Goal: Task Accomplishment & Management: Use online tool/utility

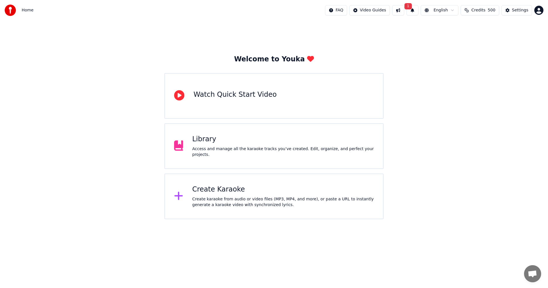
click at [418, 12] on button "1" at bounding box center [412, 10] width 12 height 10
click at [452, 26] on button "Update" at bounding box center [458, 28] width 24 height 10
click at [446, 10] on html "Home FAQ Video Guides English Credits 500 Settings Welcome to Youka Watch Quick…" at bounding box center [274, 109] width 548 height 219
click at [204, 195] on html "Home FAQ Video Guides English Credits 500 Settings Welcome to Youka Watch Quick…" at bounding box center [274, 109] width 548 height 219
click at [236, 195] on div "Create Karaoke Create karaoke from audio or video files (MP3, MP4, and more), o…" at bounding box center [283, 196] width 182 height 23
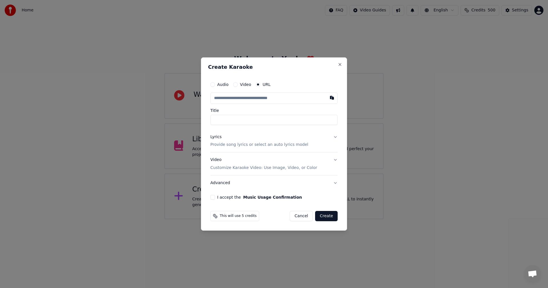
type input "**********"
click at [227, 141] on div "Lyrics Provide song lyrics or select an auto lyrics model" at bounding box center [259, 141] width 98 height 14
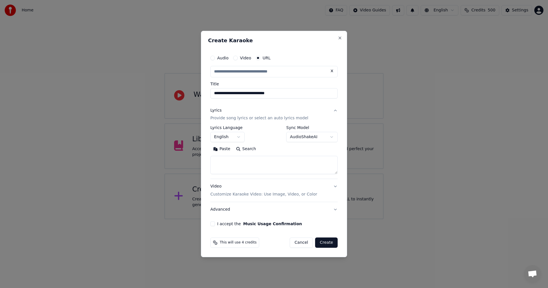
type input "**********"
click at [229, 135] on button "English" at bounding box center [227, 137] width 34 height 10
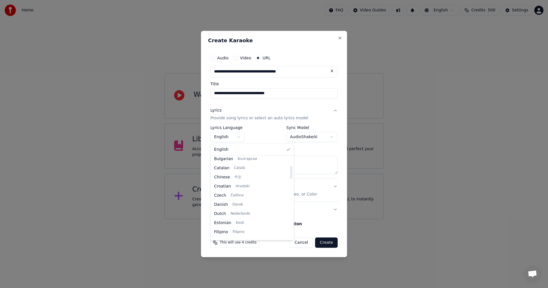
scroll to position [319, 0]
select select "**"
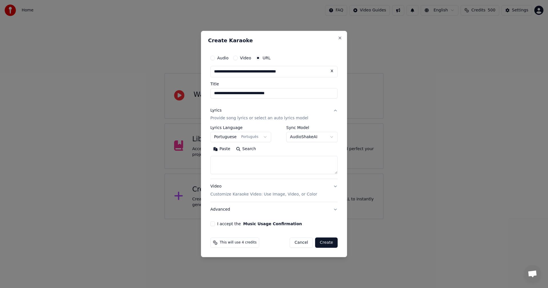
click at [313, 138] on body "**********" at bounding box center [274, 109] width 548 height 219
click at [276, 162] on textarea at bounding box center [273, 165] width 127 height 18
paste textarea "**********"
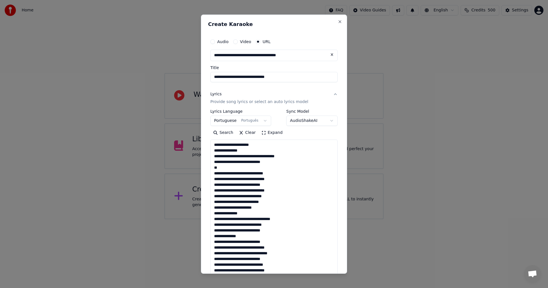
scroll to position [309, 0]
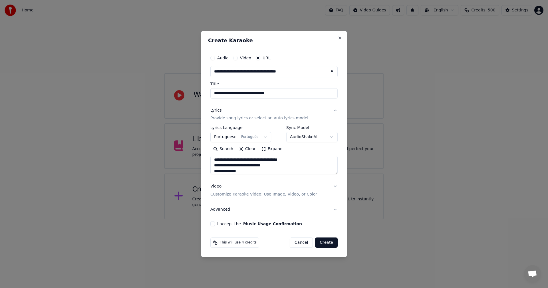
type textarea "**********"
click at [244, 193] on p "Customize Karaoke Video: Use Image, Video, or Color" at bounding box center [263, 194] width 107 height 6
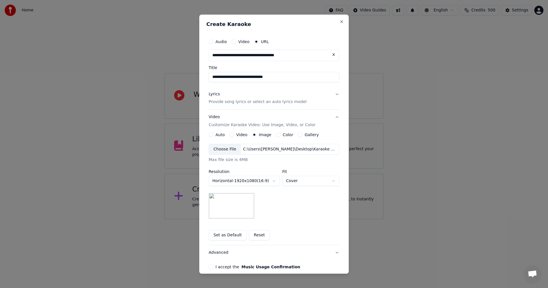
click at [252, 234] on button "Reset" at bounding box center [259, 235] width 21 height 10
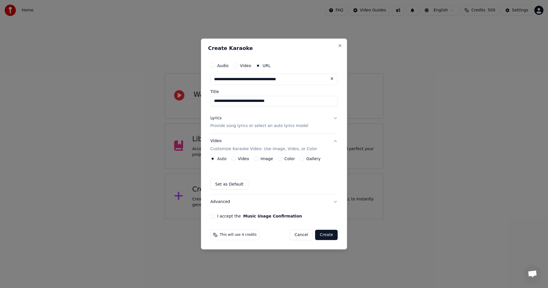
click at [254, 157] on button "Image" at bounding box center [256, 158] width 5 height 5
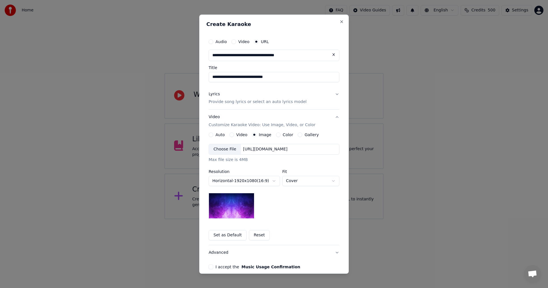
click at [236, 208] on img at bounding box center [232, 206] width 46 height 26
click at [229, 151] on div "Choose File" at bounding box center [225, 149] width 32 height 10
click at [296, 182] on body "**********" at bounding box center [274, 109] width 548 height 219
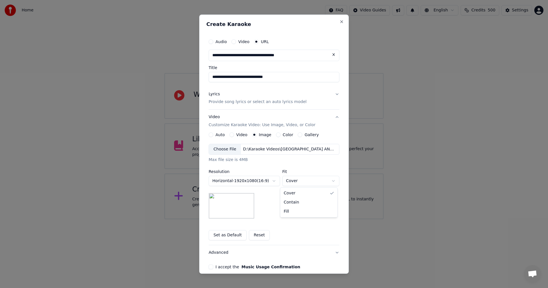
click at [298, 182] on body "**********" at bounding box center [274, 109] width 548 height 219
click at [230, 235] on button "Set as Default" at bounding box center [228, 235] width 38 height 10
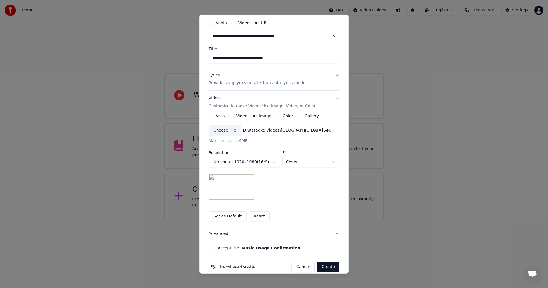
scroll to position [27, 0]
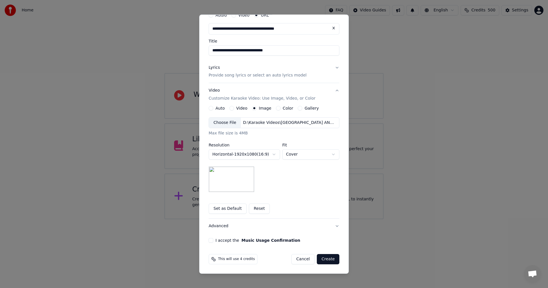
click at [220, 228] on button "Advanced" at bounding box center [274, 225] width 131 height 15
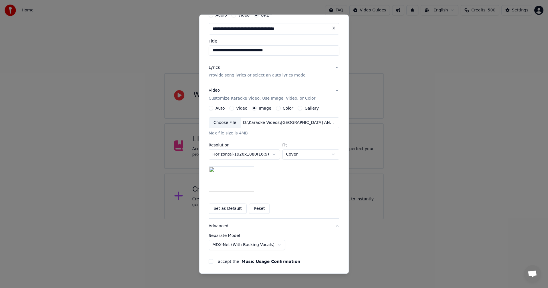
scroll to position [0, 0]
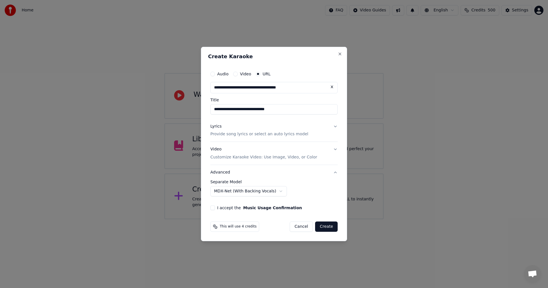
click at [207, 205] on div "**********" at bounding box center [274, 144] width 146 height 195
click at [209, 206] on div "**********" at bounding box center [274, 139] width 132 height 147
click at [211, 207] on button "I accept the Music Usage Confirmation" at bounding box center [212, 207] width 5 height 5
click at [325, 223] on button "Create" at bounding box center [326, 226] width 23 height 10
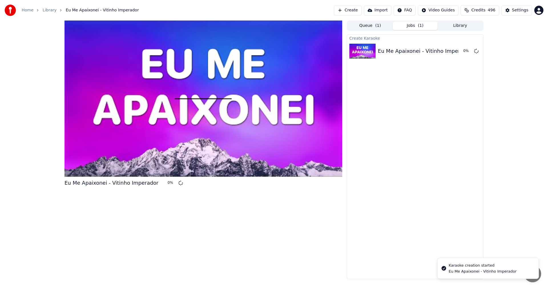
click at [539, 9] on html "Home Library Eu Me Apaixonei - Vitinho Imperador Create Import FAQ Video Guides…" at bounding box center [274, 144] width 548 height 288
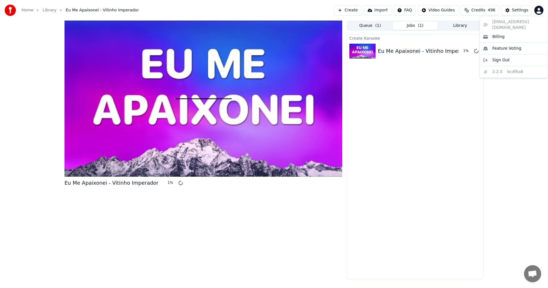
click at [538, 9] on html "Home Library Eu Me Apaixonei - Vitinho Imperador Create Import FAQ Video Guides…" at bounding box center [274, 144] width 548 height 288
click at [527, 9] on div "Settings" at bounding box center [520, 10] width 16 height 6
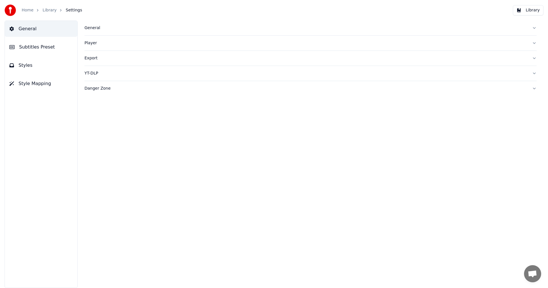
click at [98, 31] on div "General" at bounding box center [305, 28] width 443 height 6
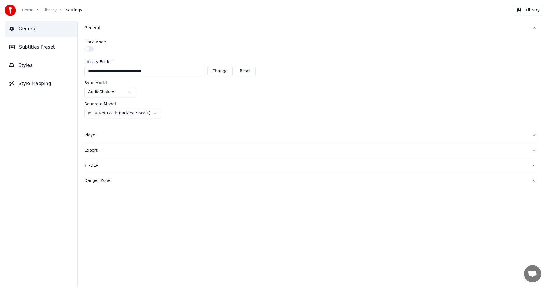
click at [95, 149] on div "Export" at bounding box center [305, 150] width 443 height 6
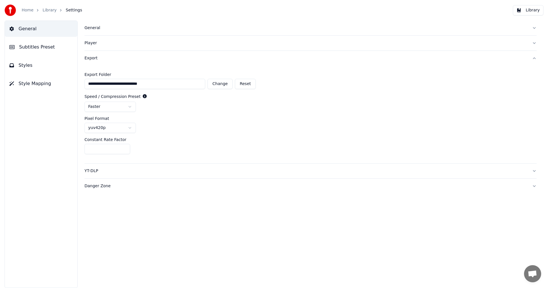
click at [43, 46] on span "Subtitles Preset" at bounding box center [37, 47] width 36 height 7
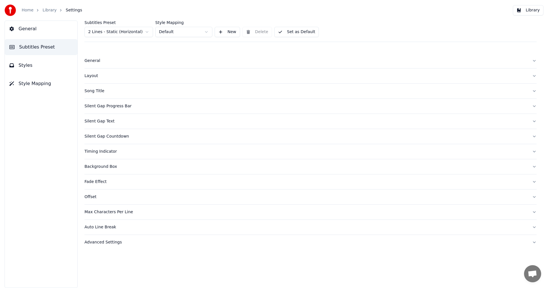
click at [27, 12] on link "Home" at bounding box center [28, 10] width 12 height 6
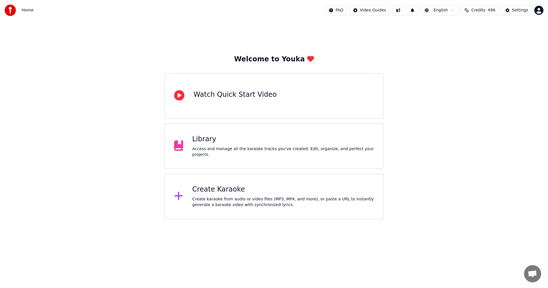
click at [276, 144] on div "Library" at bounding box center [283, 139] width 182 height 9
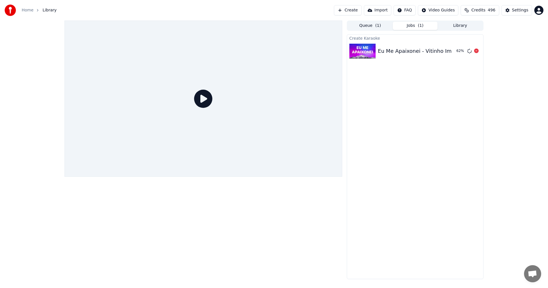
click at [433, 46] on div "Eu Me Apaixonei - Vitinho Imperador 62 %" at bounding box center [415, 50] width 136 height 19
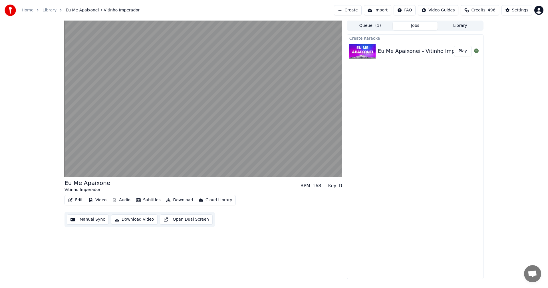
click at [461, 50] on button "Play" at bounding box center [463, 51] width 18 height 10
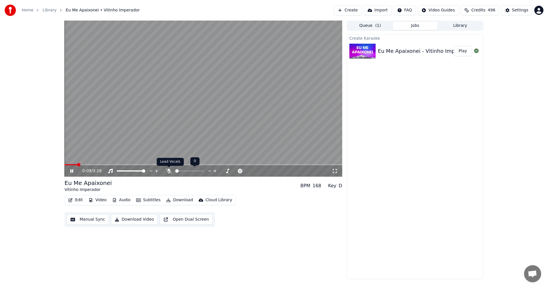
click at [168, 172] on icon at bounding box center [169, 171] width 6 height 5
click at [73, 169] on div "0:12 / 3:26" at bounding box center [203, 171] width 273 height 6
click at [72, 171] on icon at bounding box center [71, 170] width 3 height 3
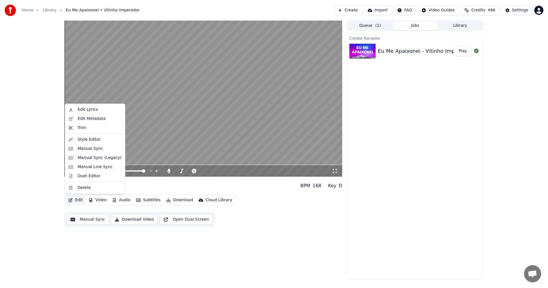
click at [75, 199] on button "Edit" at bounding box center [75, 200] width 19 height 8
click at [89, 118] on div "Edit Metadata" at bounding box center [92, 119] width 28 height 6
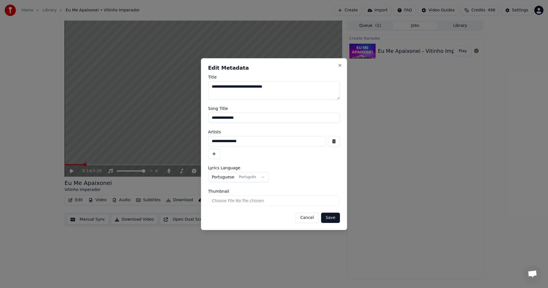
click at [311, 219] on button "Cancel" at bounding box center [306, 218] width 23 height 10
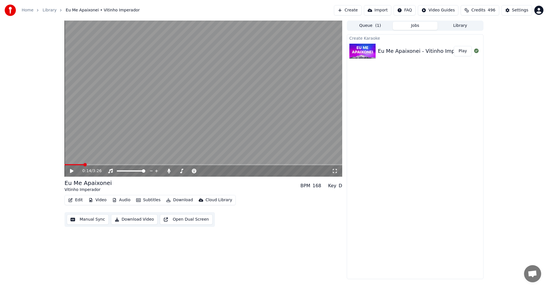
click at [456, 24] on button "Library" at bounding box center [459, 26] width 45 height 8
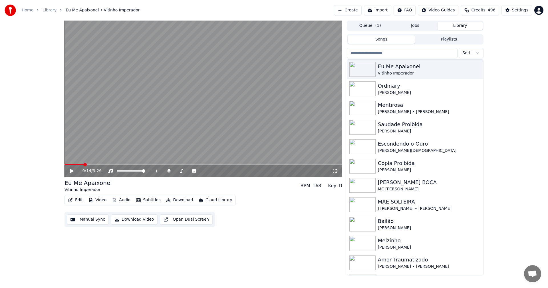
click at [418, 26] on button "Jobs" at bounding box center [414, 26] width 45 height 8
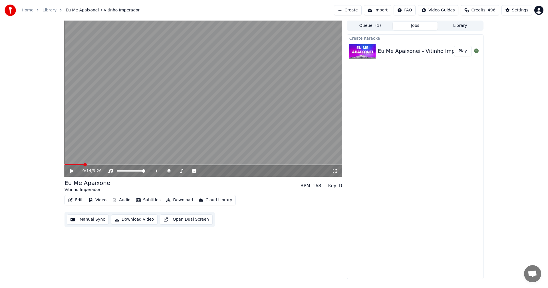
click at [73, 200] on button "Edit" at bounding box center [75, 200] width 19 height 8
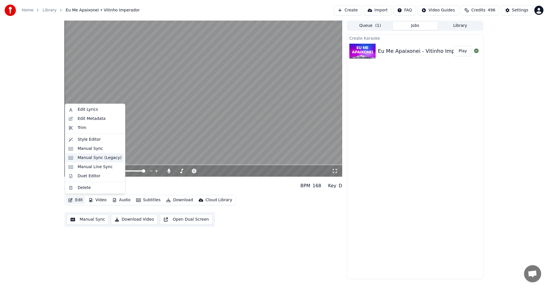
click at [94, 159] on div "Manual Sync (Legacy)" at bounding box center [100, 158] width 44 height 6
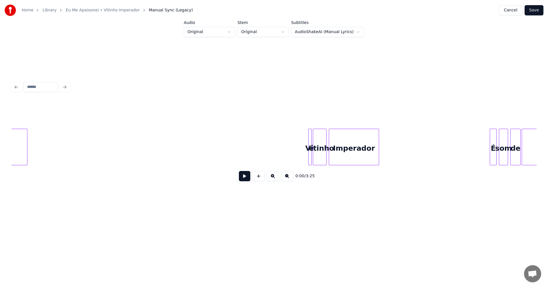
scroll to position [0, 110]
click at [240, 178] on button at bounding box center [244, 176] width 11 height 10
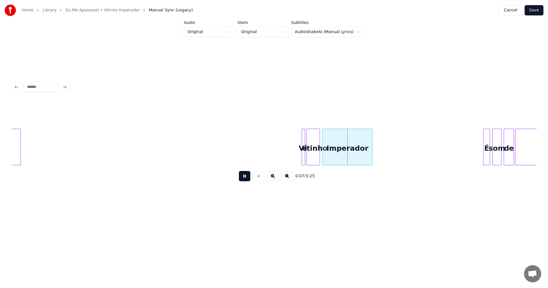
click at [240, 177] on button at bounding box center [244, 176] width 11 height 10
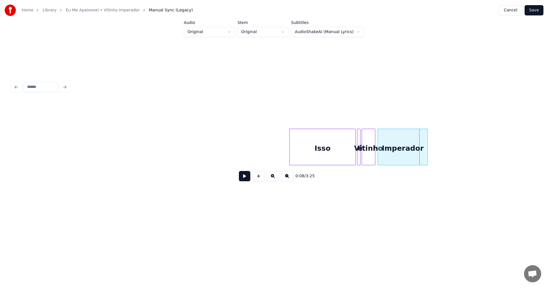
click at [293, 152] on div "Isso" at bounding box center [323, 148] width 66 height 39
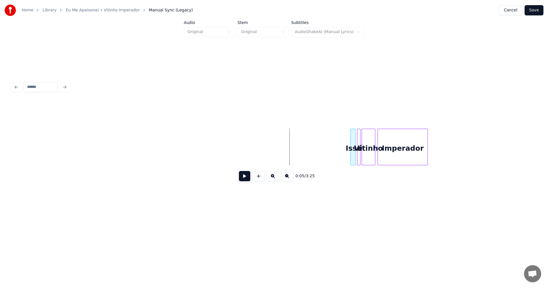
click at [352, 155] on div at bounding box center [352, 147] width 2 height 36
click at [246, 178] on button at bounding box center [244, 176] width 11 height 10
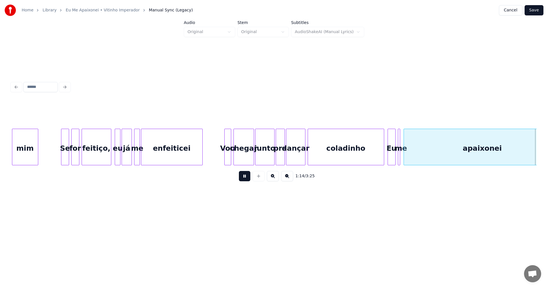
scroll to position [0, 4255]
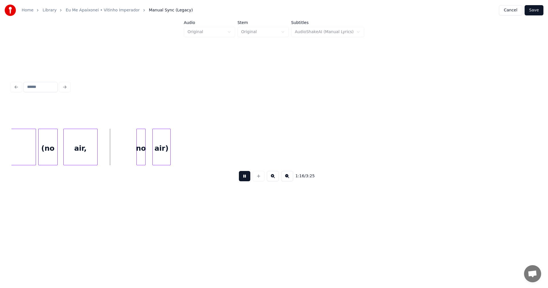
click at [244, 180] on button at bounding box center [244, 176] width 11 height 10
click at [56, 155] on div at bounding box center [57, 147] width 2 height 36
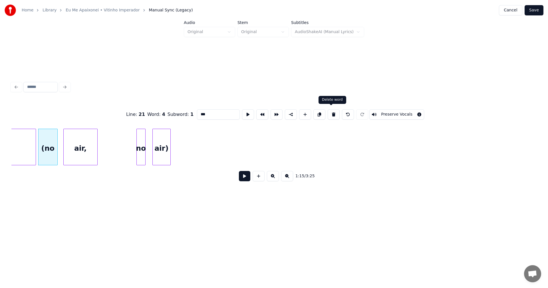
click at [331, 111] on button at bounding box center [333, 114] width 12 height 10
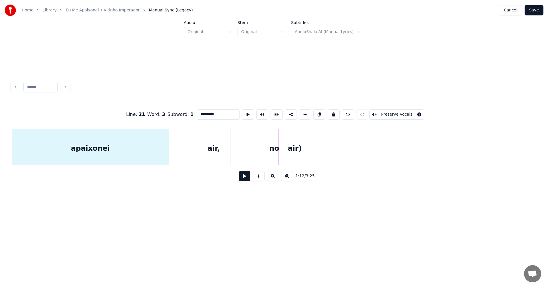
click at [291, 139] on div "air)" at bounding box center [295, 148] width 18 height 39
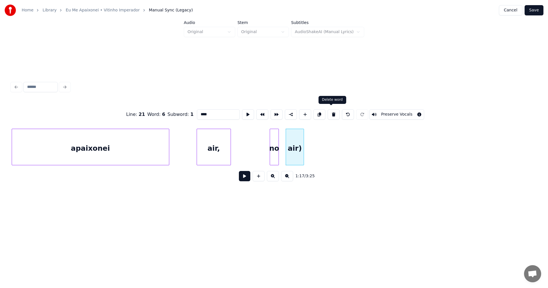
click at [329, 111] on button at bounding box center [333, 114] width 12 height 10
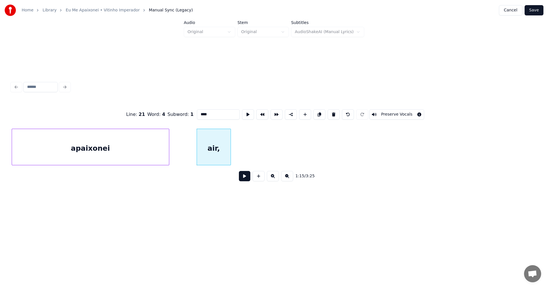
click at [329, 111] on button at bounding box center [333, 114] width 12 height 10
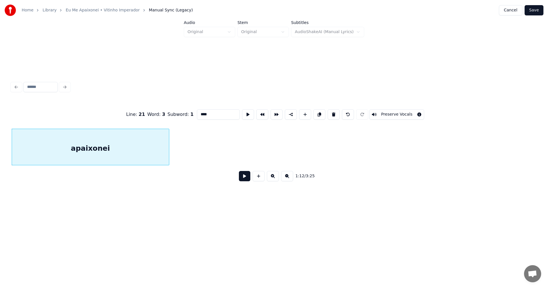
type input "*********"
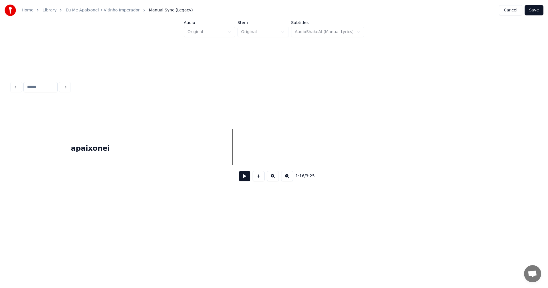
click at [242, 176] on button at bounding box center [244, 176] width 11 height 10
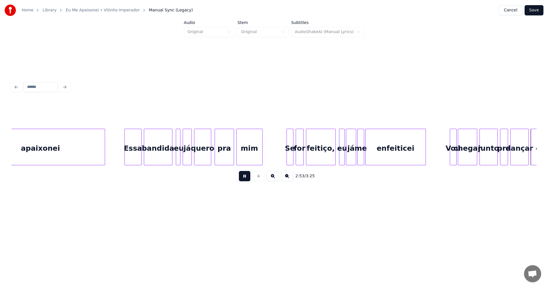
scroll to position [0, 9900]
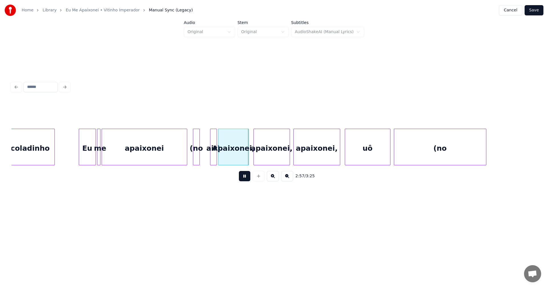
click at [244, 178] on button at bounding box center [244, 176] width 11 height 10
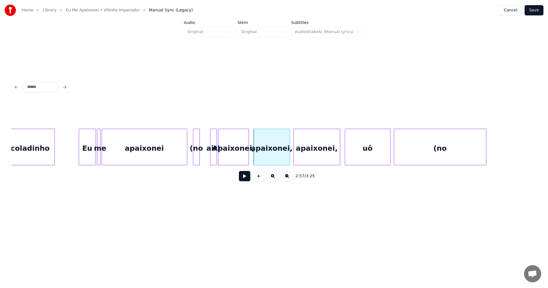
click at [199, 150] on div "(no" at bounding box center [196, 148] width 6 height 39
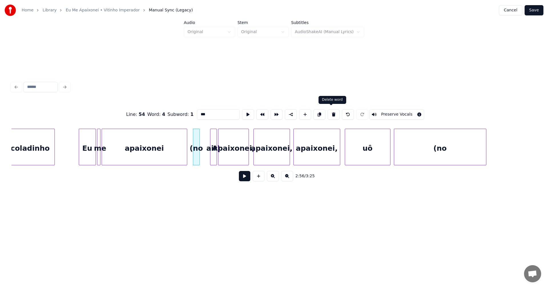
click at [329, 112] on button at bounding box center [333, 114] width 12 height 10
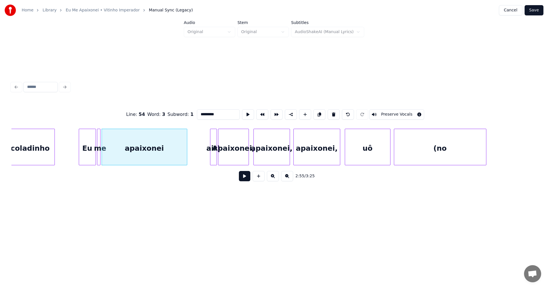
click at [212, 141] on div "air)" at bounding box center [213, 148] width 6 height 39
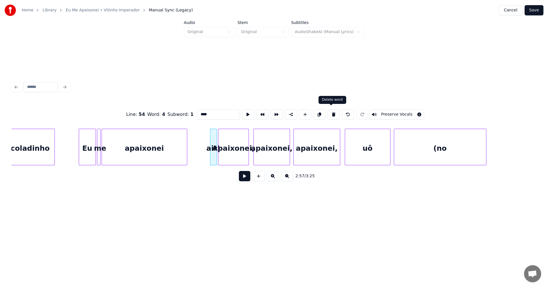
click at [330, 110] on button at bounding box center [333, 114] width 12 height 10
type input "**********"
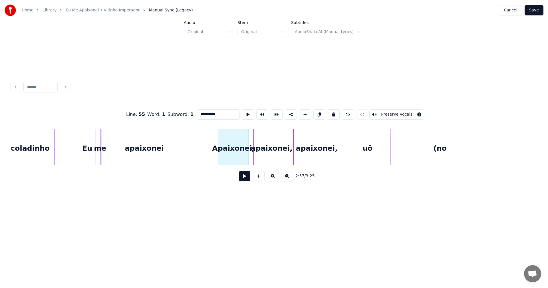
click at [244, 178] on button at bounding box center [244, 176] width 11 height 10
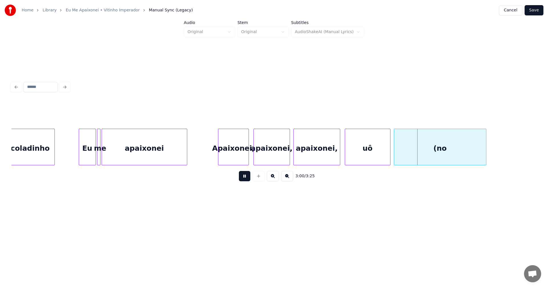
click at [244, 178] on button at bounding box center [244, 176] width 11 height 10
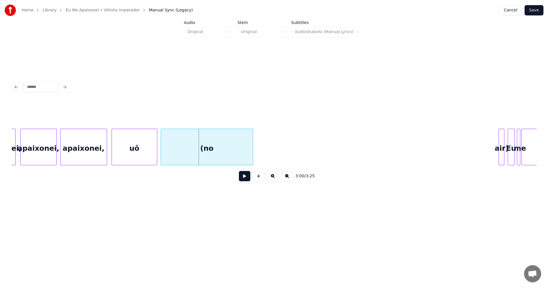
scroll to position [0, 10172]
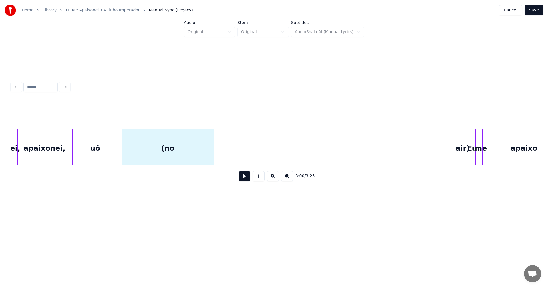
click at [459, 157] on div "air)" at bounding box center [462, 147] width 6 height 37
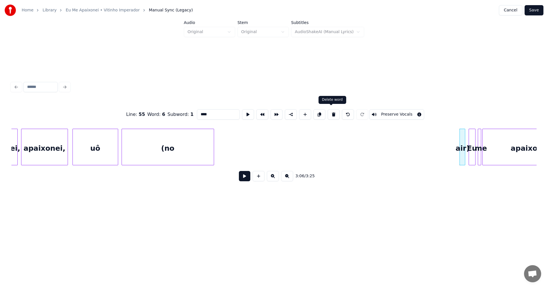
click at [331, 112] on button at bounding box center [333, 114] width 12 height 10
click at [205, 143] on div "(no" at bounding box center [168, 148] width 92 height 39
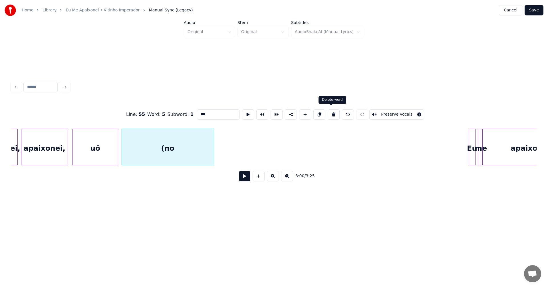
click at [331, 112] on button at bounding box center [333, 114] width 12 height 10
type input "**"
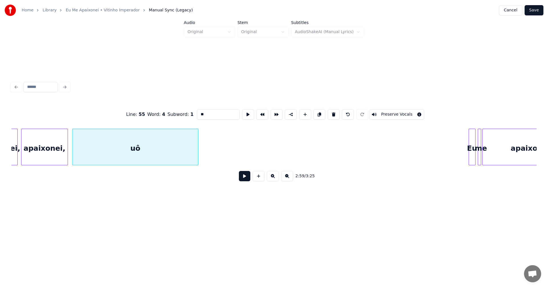
click at [198, 151] on div at bounding box center [197, 147] width 2 height 36
click at [242, 177] on button at bounding box center [244, 176] width 11 height 10
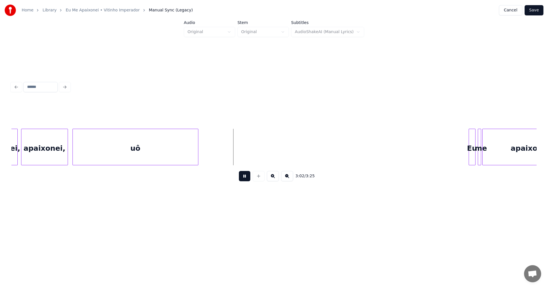
click at [246, 179] on button at bounding box center [244, 176] width 11 height 10
click at [205, 154] on div at bounding box center [204, 147] width 2 height 36
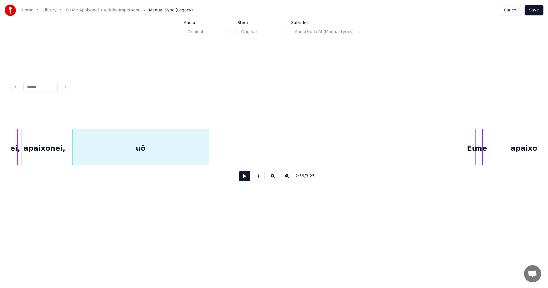
click at [245, 180] on button at bounding box center [244, 176] width 11 height 10
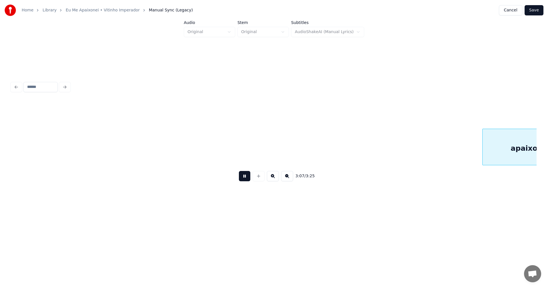
scroll to position [0, 10697]
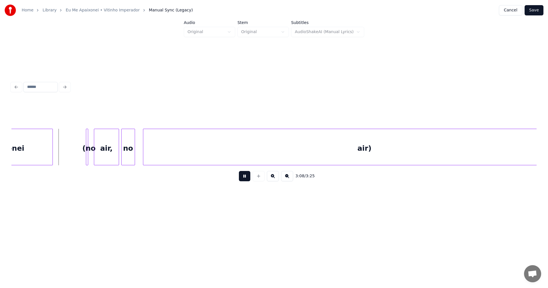
click at [245, 180] on button at bounding box center [244, 176] width 11 height 10
click at [87, 160] on div at bounding box center [87, 147] width 2 height 36
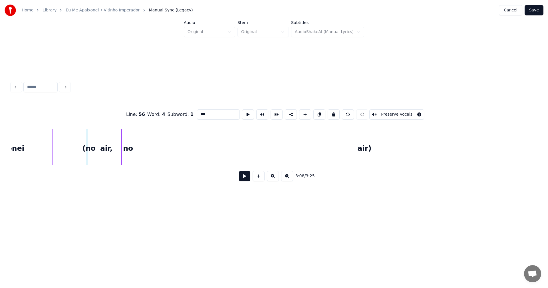
click at [242, 179] on button at bounding box center [244, 176] width 11 height 10
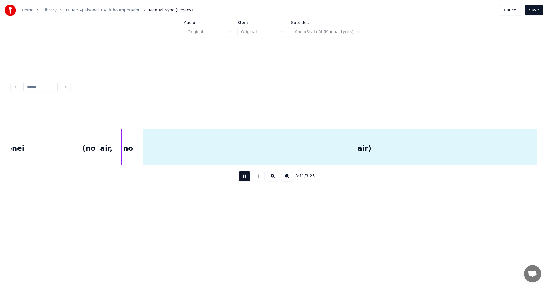
click at [242, 179] on button at bounding box center [244, 176] width 11 height 10
click at [250, 149] on div "air)" at bounding box center [364, 148] width 442 height 39
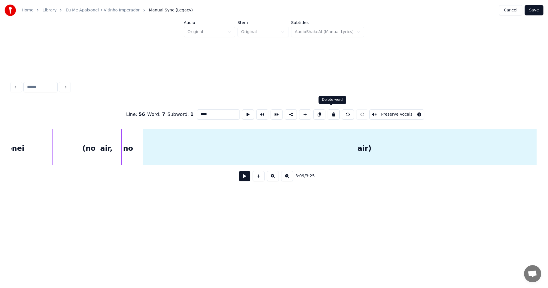
click at [333, 114] on button at bounding box center [333, 114] width 12 height 10
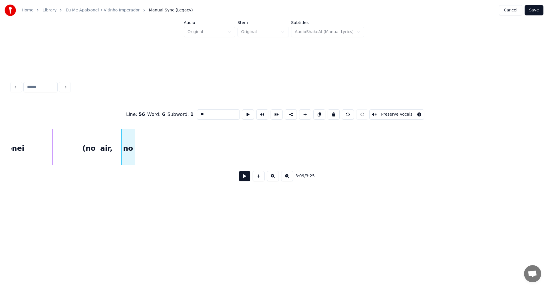
click at [333, 114] on button at bounding box center [333, 114] width 12 height 10
type input "*********"
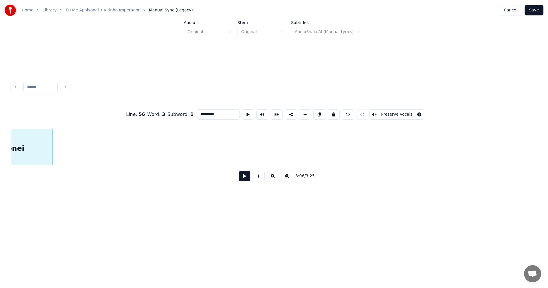
scroll to position [0, 10642]
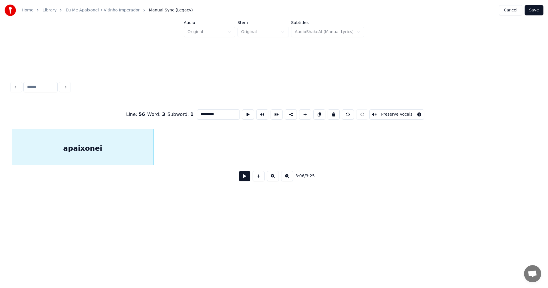
click at [153, 154] on div at bounding box center [153, 147] width 2 height 36
click at [242, 179] on button at bounding box center [244, 176] width 11 height 10
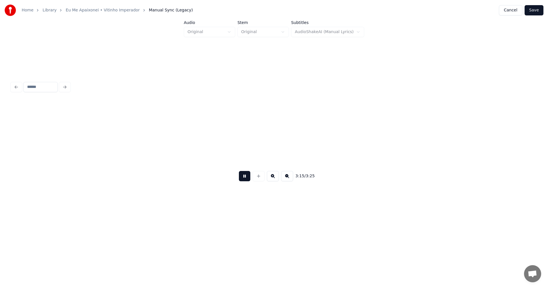
scroll to position [0, 11167]
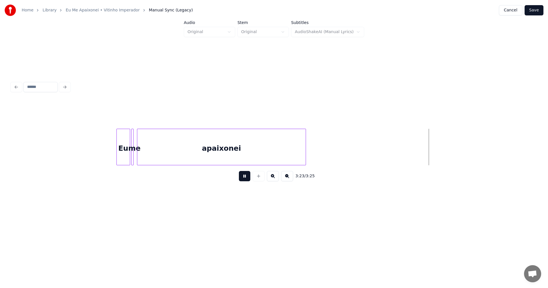
click at [538, 15] on button "Save" at bounding box center [533, 10] width 19 height 10
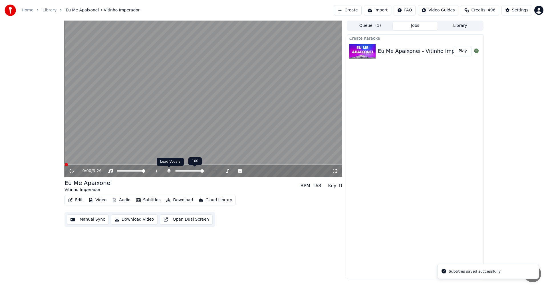
click at [170, 171] on icon at bounding box center [169, 171] width 6 height 5
click at [169, 172] on icon at bounding box center [169, 171] width 6 height 5
click at [169, 172] on icon at bounding box center [168, 171] width 3 height 5
click at [71, 173] on icon at bounding box center [75, 171] width 13 height 5
click at [135, 220] on button "Download Video" at bounding box center [134, 219] width 46 height 10
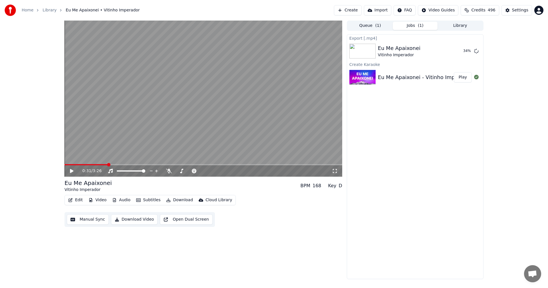
click at [356, 11] on button "Create" at bounding box center [348, 10] width 28 height 10
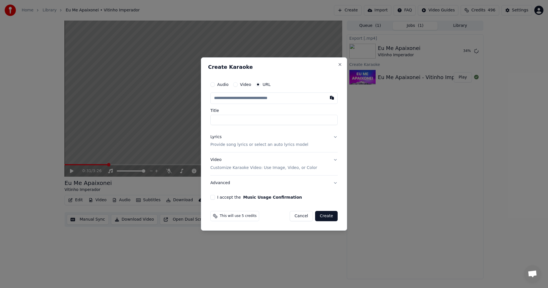
type input "**********"
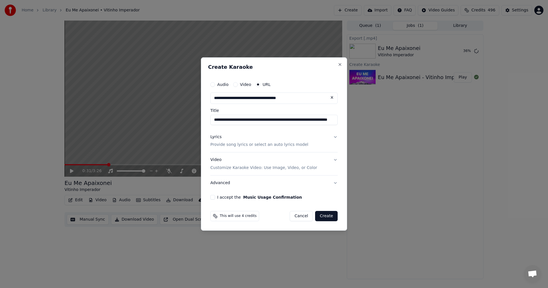
drag, startPoint x: 244, startPoint y: 120, endPoint x: 298, endPoint y: 122, distance: 54.5
click at [298, 122] on input "**********" at bounding box center [273, 120] width 127 height 10
type input "**********"
click at [238, 143] on p "Provide song lyrics or select an auto lyrics model" at bounding box center [259, 145] width 98 height 6
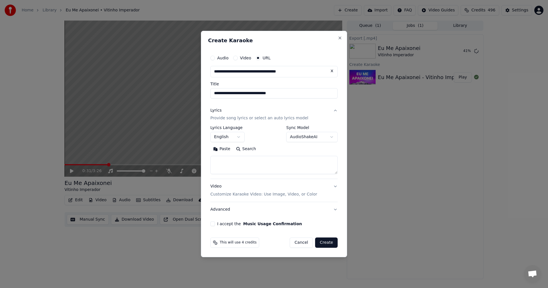
click at [227, 136] on button "English" at bounding box center [227, 137] width 34 height 10
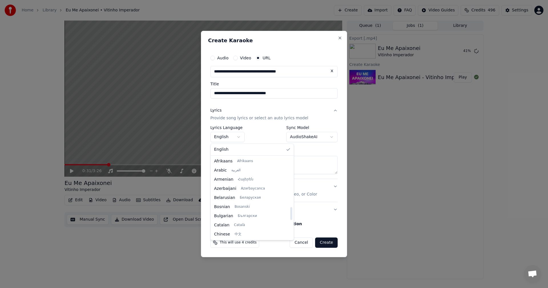
scroll to position [319, 0]
select select "**"
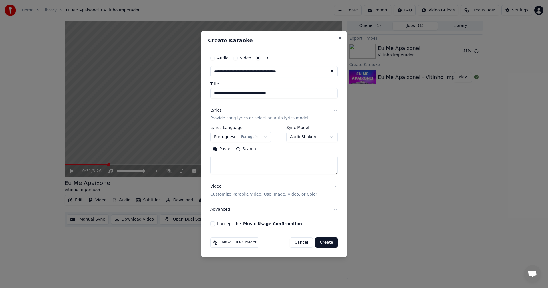
click at [231, 165] on textarea at bounding box center [273, 165] width 127 height 18
paste textarea "**********"
type textarea "**********"
click at [231, 192] on p "Customize Karaoke Video: Use Image, Video, or Color" at bounding box center [263, 194] width 107 height 6
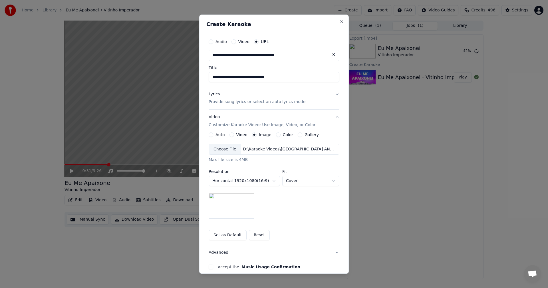
scroll to position [27, 0]
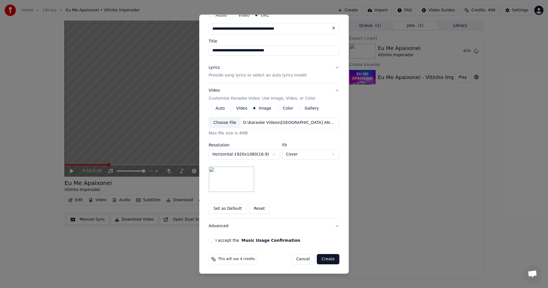
click at [209, 242] on button "I accept the Music Usage Confirmation" at bounding box center [211, 240] width 5 height 5
click at [321, 260] on button "Create" at bounding box center [328, 259] width 23 height 10
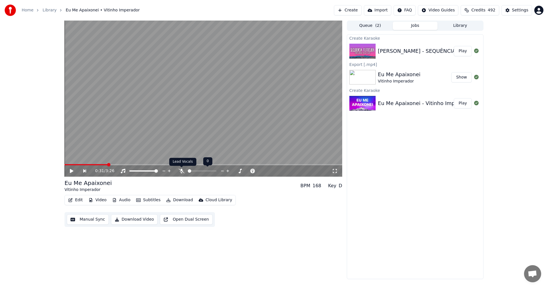
click at [182, 169] on icon at bounding box center [182, 171] width 6 height 5
click at [463, 52] on button "Play" at bounding box center [463, 51] width 18 height 10
click at [71, 171] on icon at bounding box center [71, 170] width 3 height 3
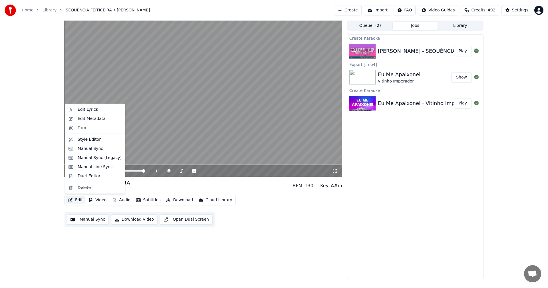
click at [74, 198] on button "Edit" at bounding box center [75, 200] width 19 height 8
click at [92, 157] on div "Manual Sync (Legacy)" at bounding box center [100, 158] width 44 height 6
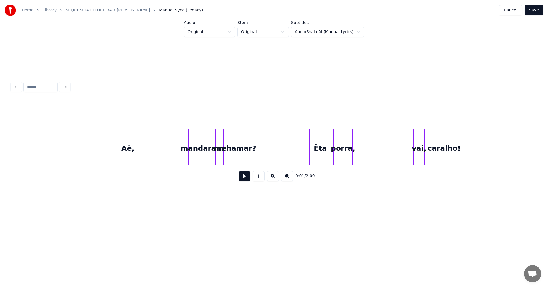
click at [344, 144] on div "porra," at bounding box center [342, 148] width 19 height 39
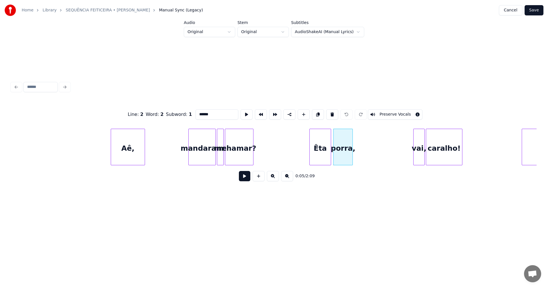
click at [204, 112] on input "******" at bounding box center [216, 114] width 43 height 10
click at [452, 147] on div "caralho!" at bounding box center [444, 148] width 36 height 39
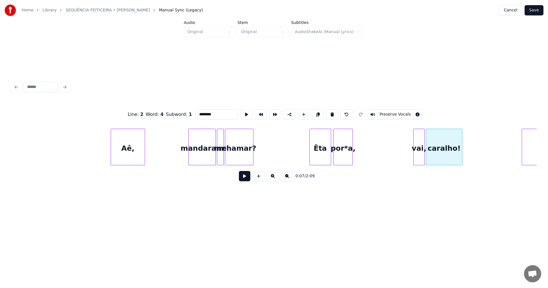
click at [202, 113] on input "********" at bounding box center [216, 114] width 43 height 10
type input "********"
click at [238, 180] on div "0:07 / 2:09" at bounding box center [274, 176] width 516 height 13
click at [242, 179] on button at bounding box center [244, 176] width 11 height 10
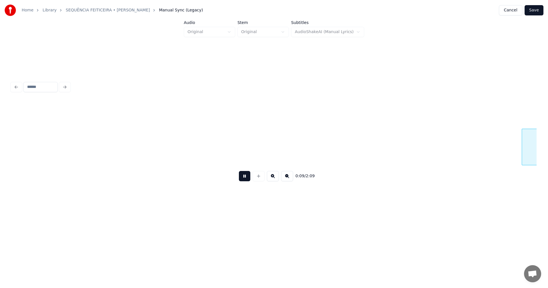
scroll to position [0, 525]
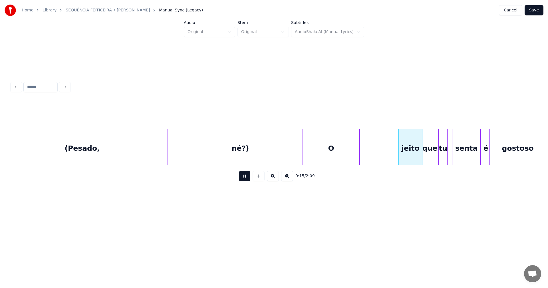
click at [242, 178] on button at bounding box center [244, 176] width 11 height 10
click at [355, 144] on div at bounding box center [355, 147] width 2 height 36
click at [395, 151] on div "O" at bounding box center [395, 148] width 6 height 39
click at [394, 151] on div at bounding box center [394, 147] width 2 height 36
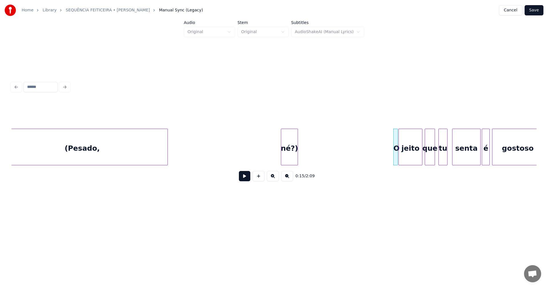
click at [282, 146] on div at bounding box center [282, 147] width 2 height 36
click at [350, 149] on div "né?)" at bounding box center [351, 148] width 16 height 39
click at [246, 179] on button at bounding box center [244, 176] width 11 height 10
click at [244, 179] on button at bounding box center [244, 176] width 11 height 10
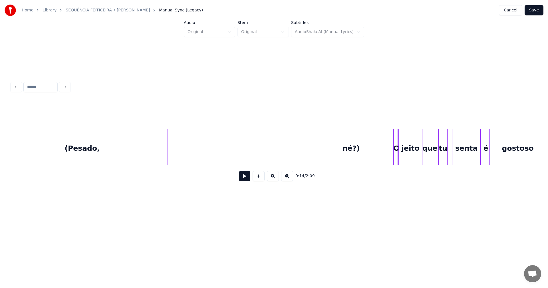
scroll to position [0, 513]
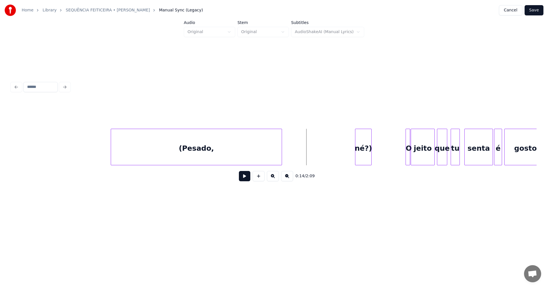
click at [218, 151] on div "(Pesado," at bounding box center [196, 148] width 171 height 39
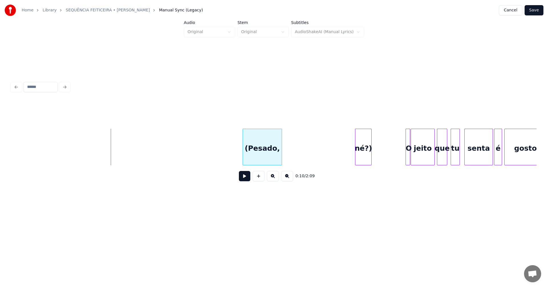
click at [244, 151] on div at bounding box center [244, 147] width 2 height 36
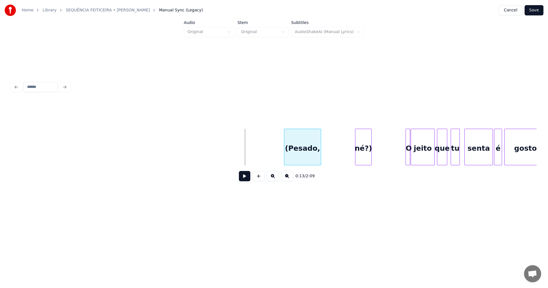
click at [295, 150] on div "(Pesado," at bounding box center [302, 148] width 37 height 39
click at [244, 175] on button at bounding box center [244, 176] width 11 height 10
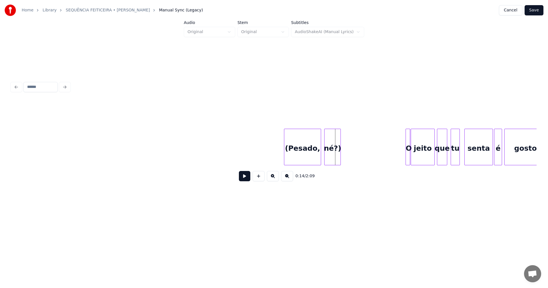
click at [329, 151] on div "né?)" at bounding box center [332, 148] width 16 height 39
click at [284, 150] on div "(Pesado," at bounding box center [297, 148] width 37 height 39
click at [244, 178] on button at bounding box center [244, 176] width 11 height 10
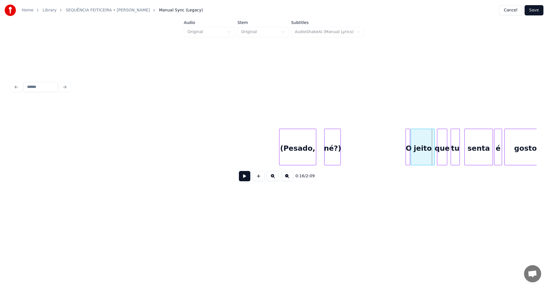
click at [244, 178] on button at bounding box center [244, 176] width 11 height 10
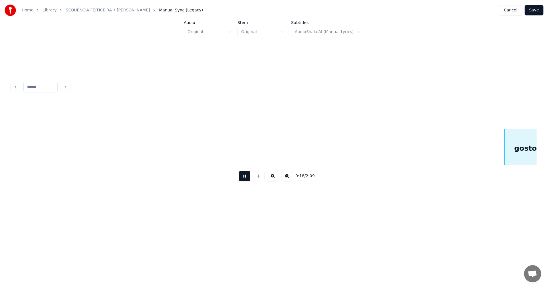
scroll to position [0, 1038]
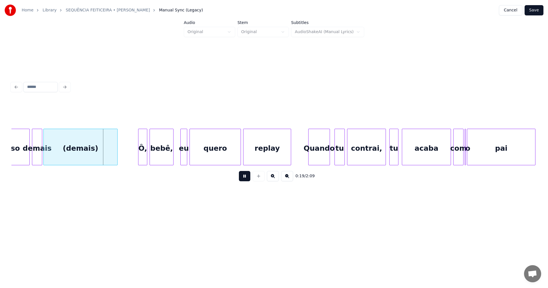
click at [244, 178] on button at bounding box center [244, 176] width 11 height 10
click at [100, 145] on div "(demais)" at bounding box center [81, 148] width 74 height 39
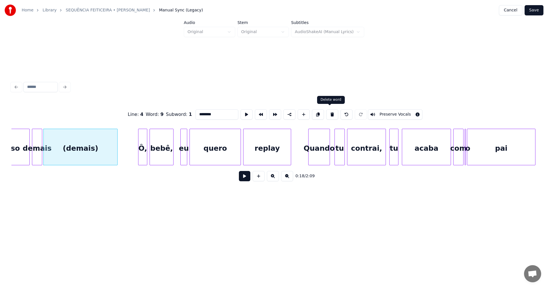
click at [328, 110] on button at bounding box center [332, 114] width 12 height 10
type input "******"
click at [114, 148] on div at bounding box center [114, 147] width 2 height 36
click at [244, 177] on button at bounding box center [244, 176] width 11 height 10
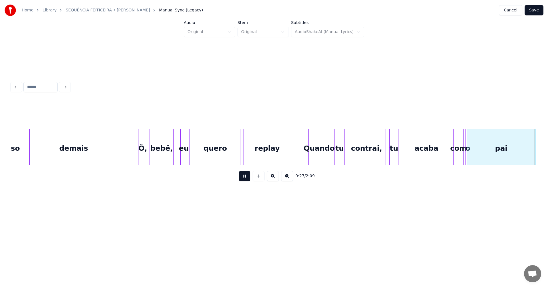
scroll to position [0, 1564]
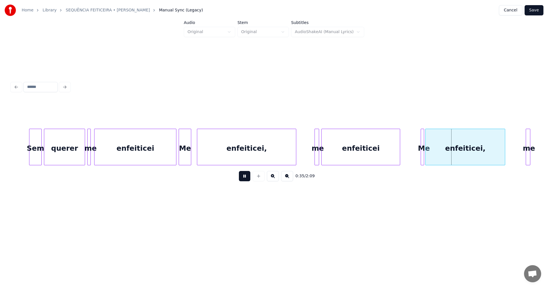
click at [244, 179] on button at bounding box center [244, 176] width 11 height 10
click at [305, 153] on div at bounding box center [306, 147] width 2 height 36
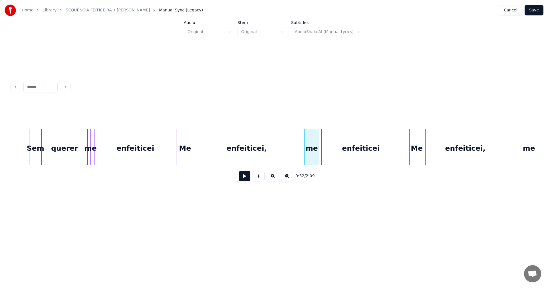
click at [410, 154] on div at bounding box center [410, 147] width 2 height 36
click at [515, 153] on div at bounding box center [514, 147] width 2 height 36
click at [154, 157] on div "enfeiticei" at bounding box center [135, 148] width 82 height 39
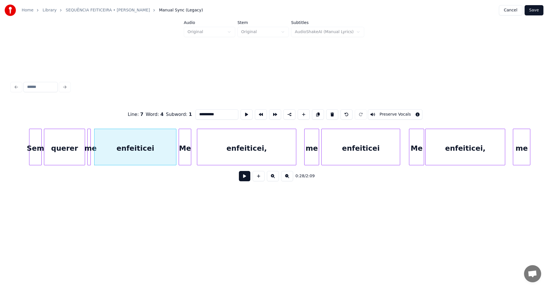
click at [250, 178] on div "0:28 / 2:09" at bounding box center [274, 176] width 516 height 13
click at [248, 178] on button at bounding box center [244, 176] width 11 height 10
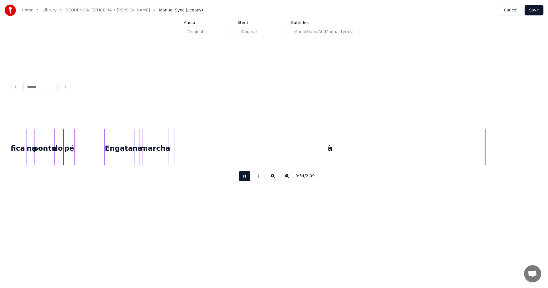
scroll to position [0, 3138]
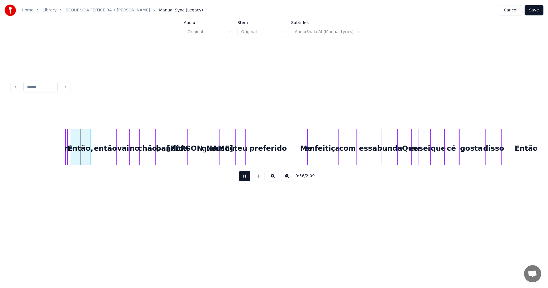
click at [244, 178] on button at bounding box center [244, 176] width 11 height 10
click at [67, 158] on div at bounding box center [67, 147] width 2 height 36
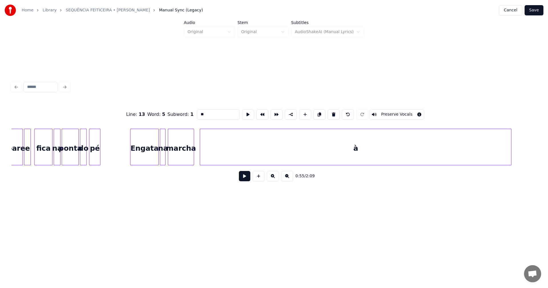
scroll to position [0, 2563]
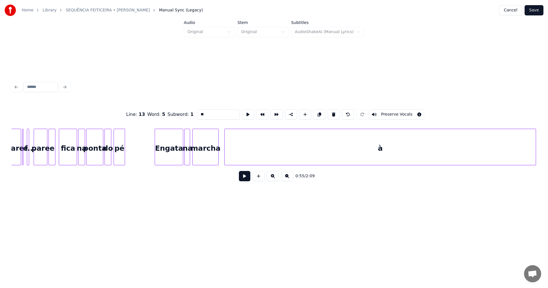
click at [167, 154] on div "Engata" at bounding box center [169, 148] width 28 height 39
type input "******"
click at [243, 178] on button at bounding box center [244, 176] width 11 height 10
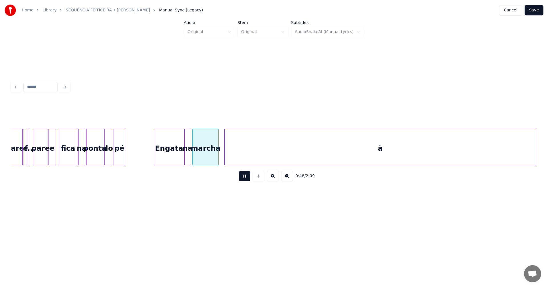
click at [243, 178] on button at bounding box center [244, 176] width 11 height 10
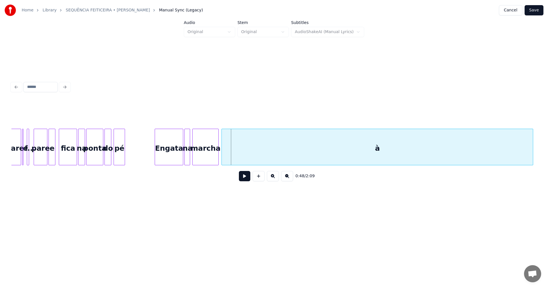
click at [383, 153] on div "à" at bounding box center [377, 148] width 311 height 39
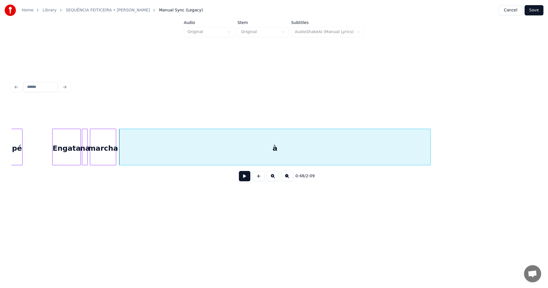
scroll to position [0, 2686]
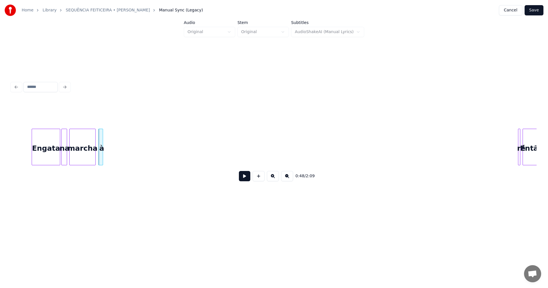
click at [102, 151] on div at bounding box center [102, 147] width 2 height 36
click at [108, 158] on div "ré" at bounding box center [108, 148] width 6 height 39
click at [44, 160] on div "Engata" at bounding box center [46, 148] width 28 height 39
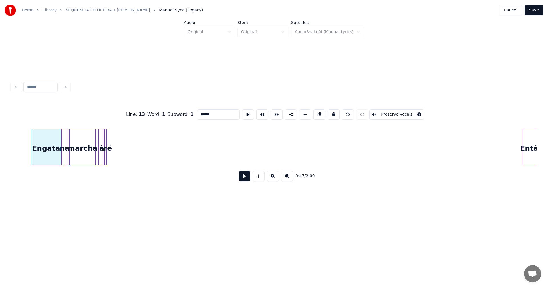
click at [248, 177] on button at bounding box center [244, 176] width 11 height 10
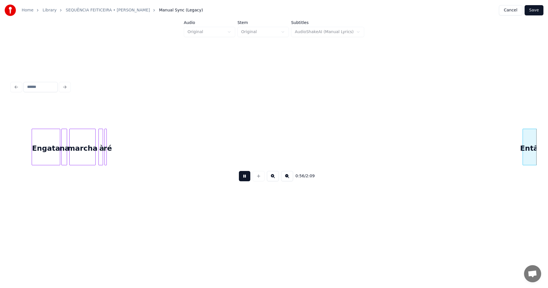
scroll to position [0, 3211]
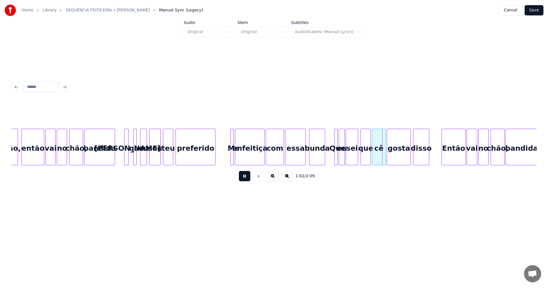
click at [244, 177] on button at bounding box center [244, 176] width 11 height 10
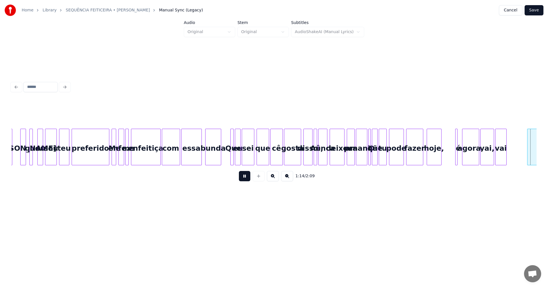
scroll to position [0, 4261]
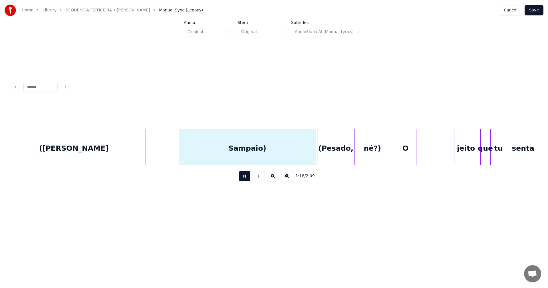
click at [244, 177] on button at bounding box center [244, 176] width 11 height 10
click at [95, 156] on div "([PERSON_NAME]" at bounding box center [73, 148] width 143 height 39
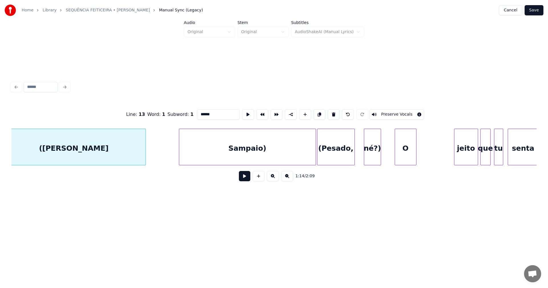
scroll to position [0, 4251]
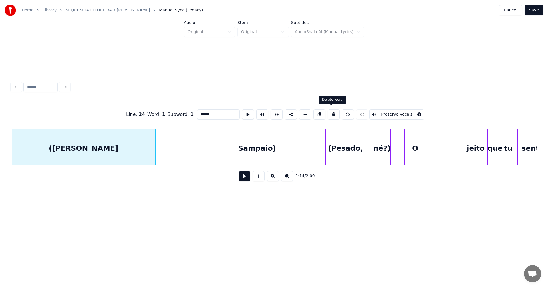
click at [329, 113] on button at bounding box center [333, 114] width 12 height 10
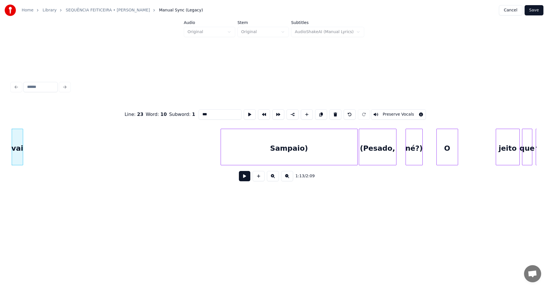
click at [293, 144] on div "Sampaio)" at bounding box center [289, 148] width 136 height 39
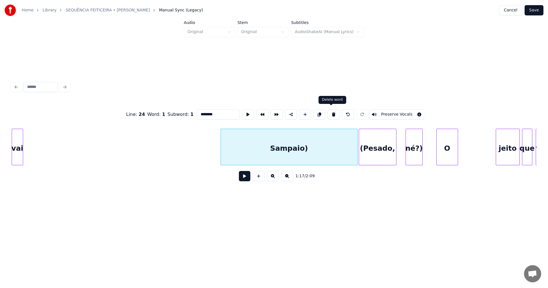
click at [330, 112] on button at bounding box center [333, 114] width 12 height 10
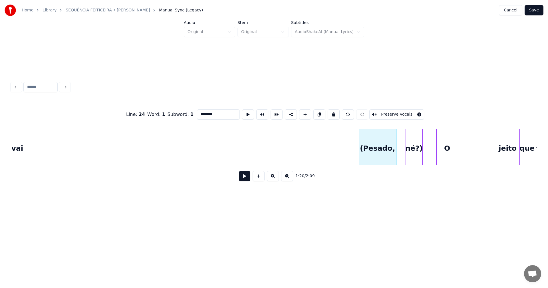
click at [19, 149] on div "vai" at bounding box center [17, 148] width 11 height 39
type input "***"
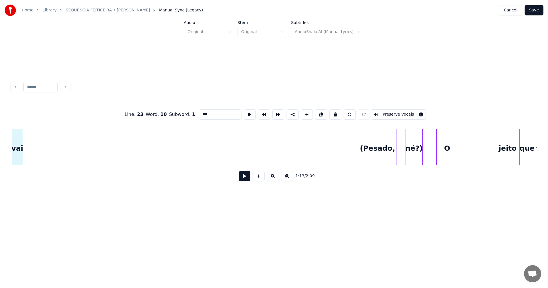
click at [246, 175] on button at bounding box center [244, 176] width 11 height 10
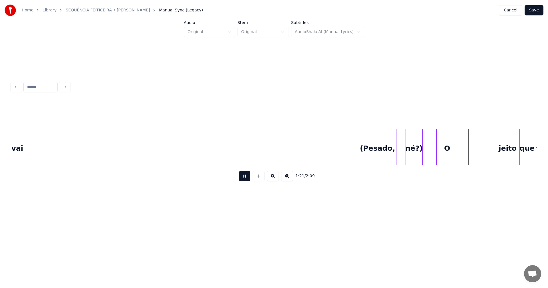
click at [245, 180] on button at bounding box center [244, 176] width 11 height 10
click at [452, 149] on div at bounding box center [453, 147] width 2 height 36
click at [491, 155] on div "O" at bounding box center [491, 148] width 6 height 39
click at [418, 145] on div "né?)" at bounding box center [414, 148] width 17 height 39
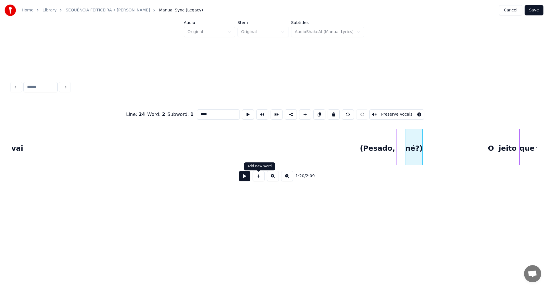
click at [240, 177] on button at bounding box center [244, 176] width 11 height 10
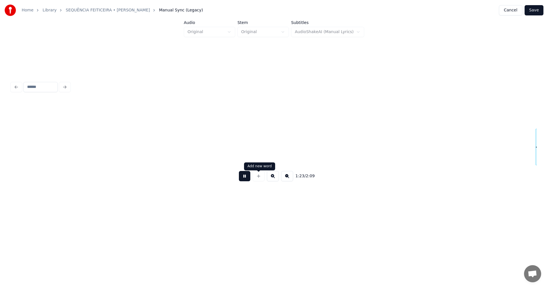
scroll to position [0, 4744]
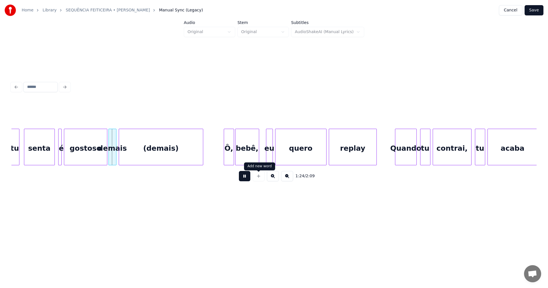
click at [256, 176] on div at bounding box center [258, 176] width 14 height 10
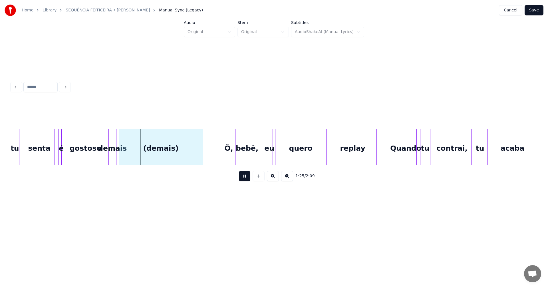
click at [186, 159] on div "(demais)" at bounding box center [161, 148] width 84 height 39
click at [243, 177] on button at bounding box center [244, 176] width 11 height 10
click at [188, 149] on div "(demais)" at bounding box center [161, 148] width 84 height 39
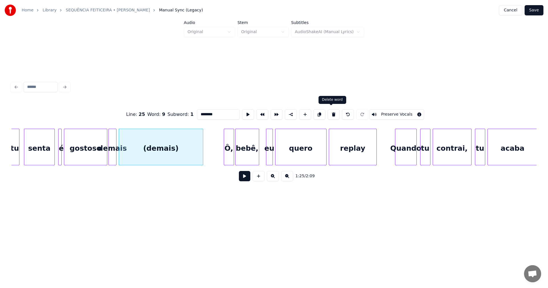
click at [333, 113] on button at bounding box center [333, 114] width 12 height 10
type input "******"
click at [195, 154] on div at bounding box center [195, 147] width 2 height 36
click at [242, 178] on button at bounding box center [244, 176] width 11 height 10
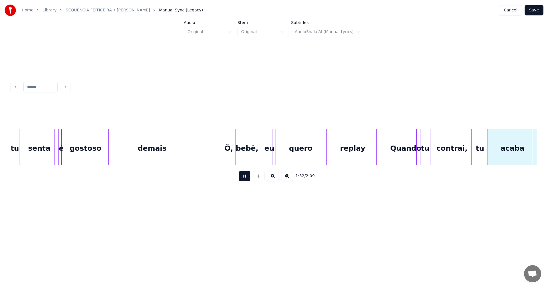
scroll to position [0, 5269]
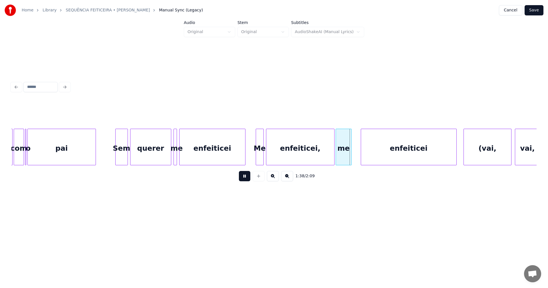
click at [244, 178] on button at bounding box center [244, 176] width 11 height 10
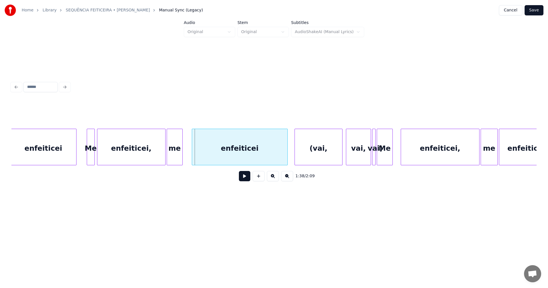
scroll to position [0, 5446]
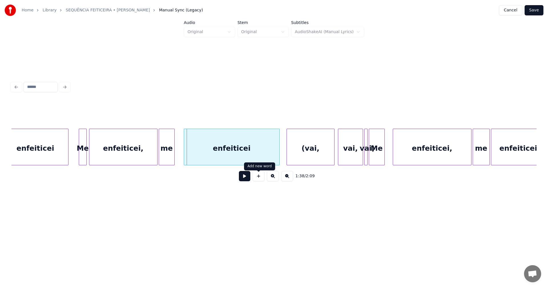
click at [246, 178] on button at bounding box center [244, 176] width 11 height 10
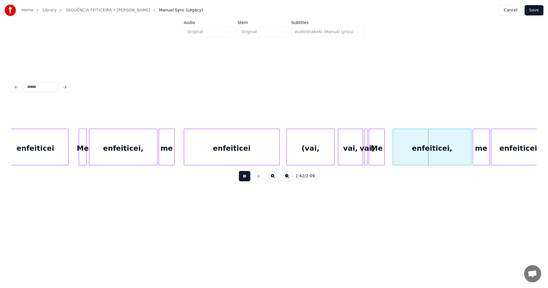
click at [246, 178] on button at bounding box center [244, 176] width 11 height 10
click at [323, 146] on div "(vai," at bounding box center [310, 148] width 47 height 39
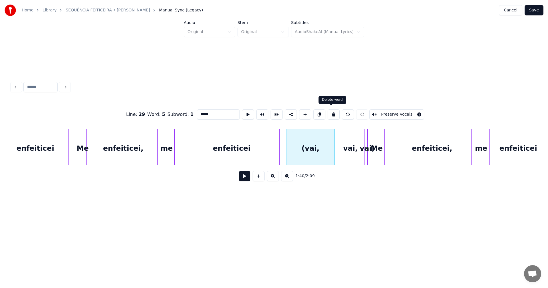
click at [330, 111] on button at bounding box center [333, 114] width 12 height 10
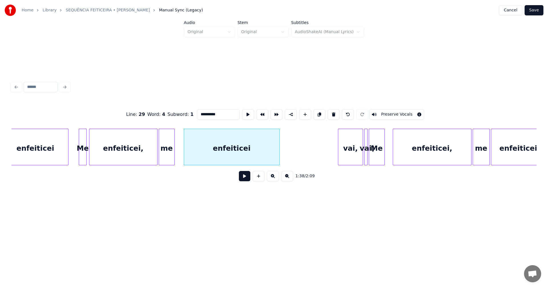
click at [344, 145] on div "vai," at bounding box center [350, 148] width 25 height 39
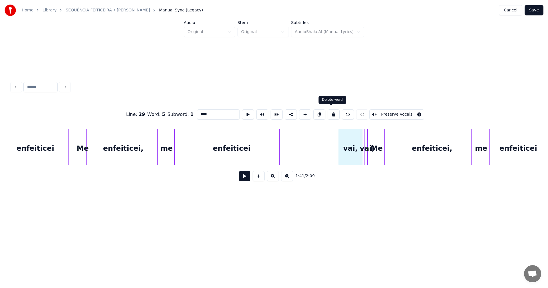
click at [331, 109] on button at bounding box center [333, 114] width 12 height 10
click at [329, 109] on button at bounding box center [333, 114] width 12 height 10
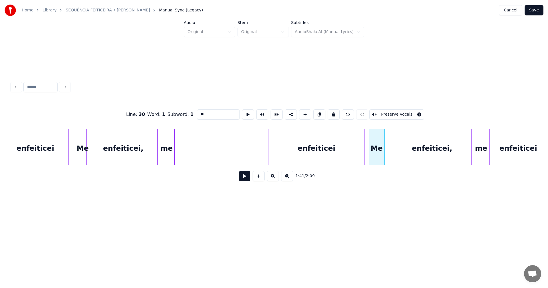
click at [325, 159] on div "enfeiticei" at bounding box center [316, 148] width 95 height 39
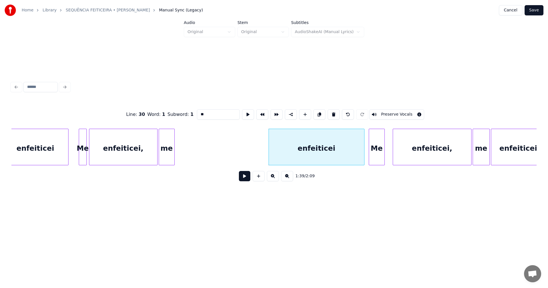
click at [416, 168] on div "1:39 / 2:09" at bounding box center [273, 176] width 525 height 22
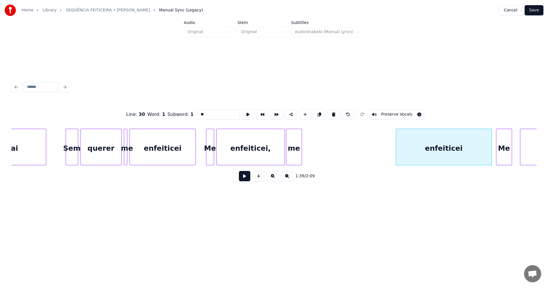
scroll to position [0, 5311]
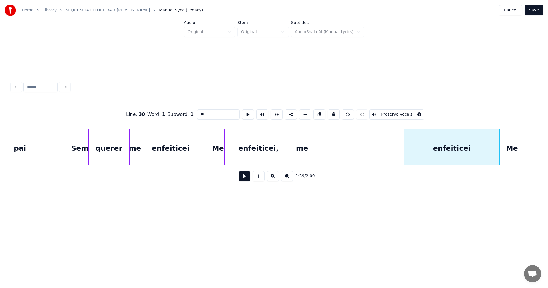
click at [308, 158] on div at bounding box center [309, 147] width 2 height 36
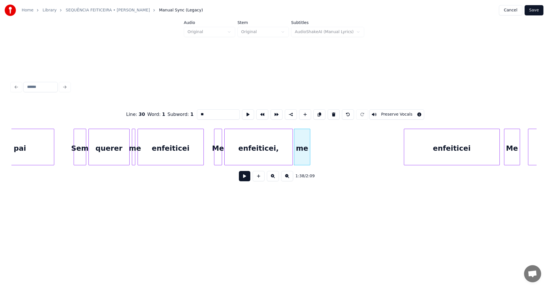
click at [308, 158] on div at bounding box center [309, 147] width 2 height 36
click at [390, 151] on div "me" at bounding box center [390, 148] width 16 height 39
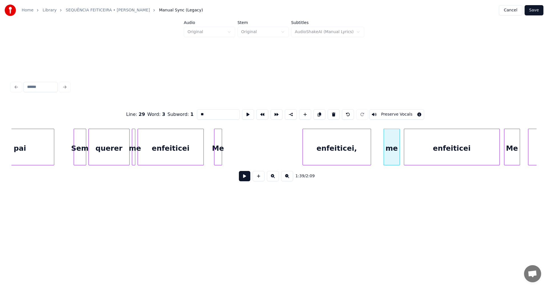
click at [340, 145] on div "enfeiticei," at bounding box center [337, 148] width 68 height 39
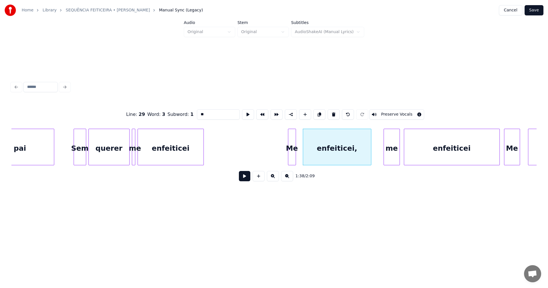
click at [292, 154] on div "Me" at bounding box center [291, 148] width 7 height 39
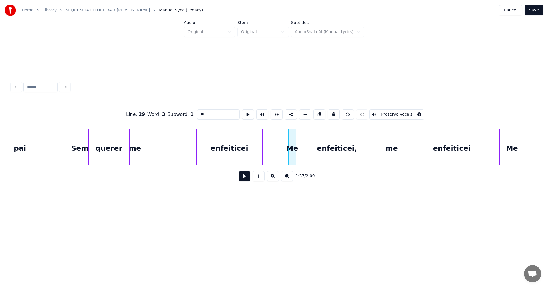
click at [240, 149] on div "enfeiticei" at bounding box center [230, 148] width 66 height 39
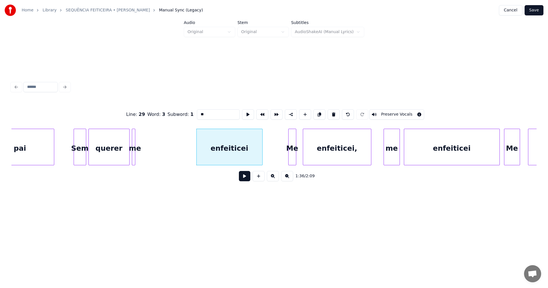
click at [79, 143] on div "Sem" at bounding box center [80, 148] width 12 height 39
type input "***"
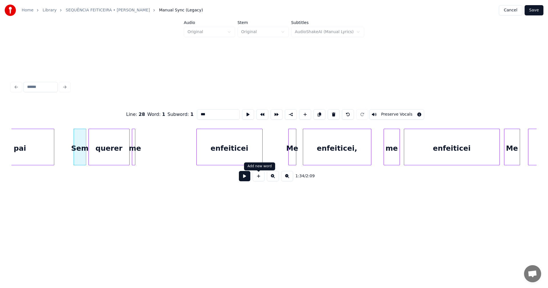
click at [245, 179] on button at bounding box center [244, 176] width 11 height 10
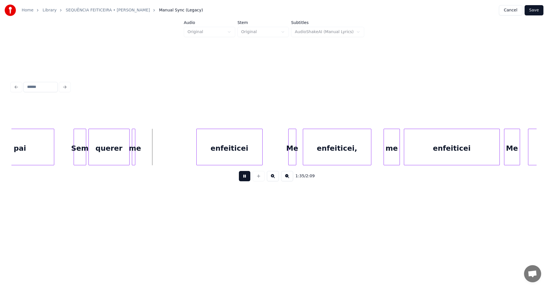
click at [245, 179] on button at bounding box center [244, 176] width 11 height 10
click at [185, 154] on div "enfeiticei" at bounding box center [187, 148] width 66 height 39
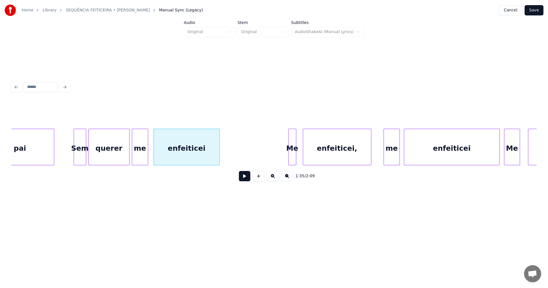
click at [146, 149] on div at bounding box center [147, 147] width 2 height 36
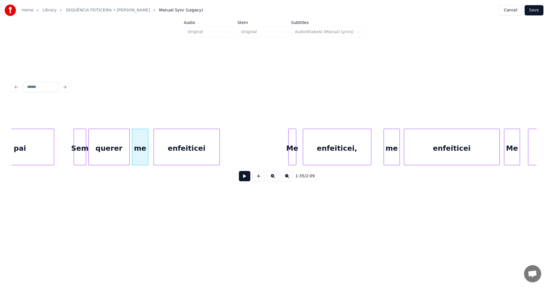
click at [245, 181] on button at bounding box center [244, 176] width 11 height 10
click at [239, 158] on div "Me" at bounding box center [237, 148] width 7 height 39
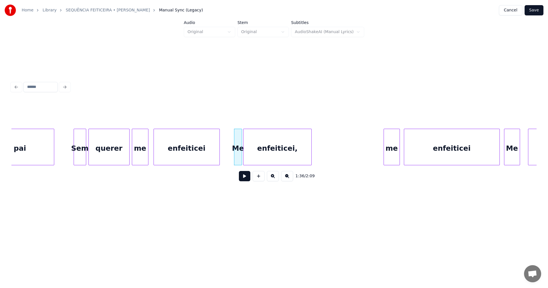
click at [272, 155] on div "enfeiticei," at bounding box center [277, 148] width 68 height 39
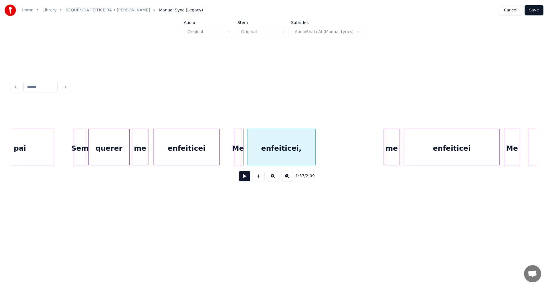
click at [264, 149] on div "enfeiticei," at bounding box center [281, 148] width 68 height 39
click at [173, 151] on div "enfeiticei" at bounding box center [187, 148] width 66 height 39
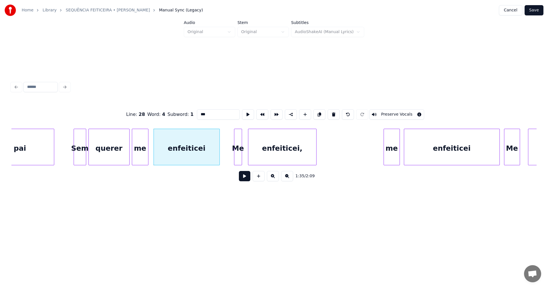
type input "**********"
click at [248, 179] on button at bounding box center [244, 176] width 11 height 10
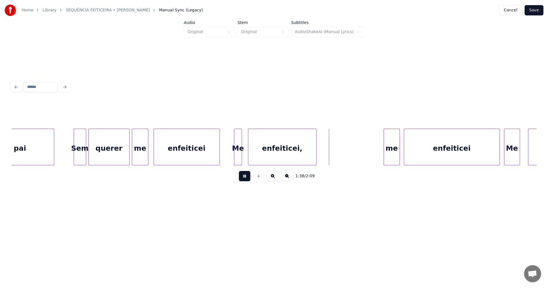
click at [246, 180] on button at bounding box center [244, 176] width 11 height 10
click at [338, 157] on div "me" at bounding box center [339, 148] width 16 height 39
click at [339, 157] on div at bounding box center [339, 147] width 2 height 36
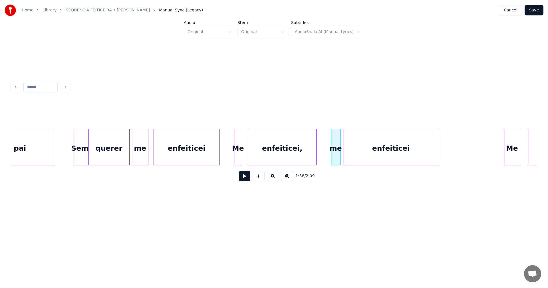
click at [371, 148] on div "enfeiticei" at bounding box center [390, 148] width 95 height 39
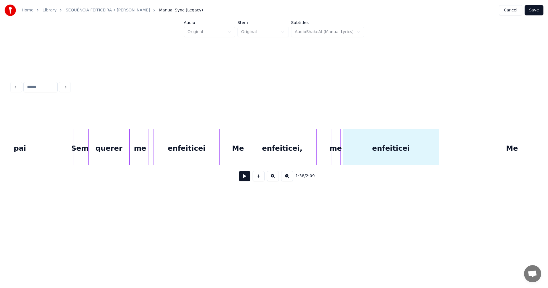
click at [303, 150] on div "enfeiticei," at bounding box center [282, 148] width 68 height 39
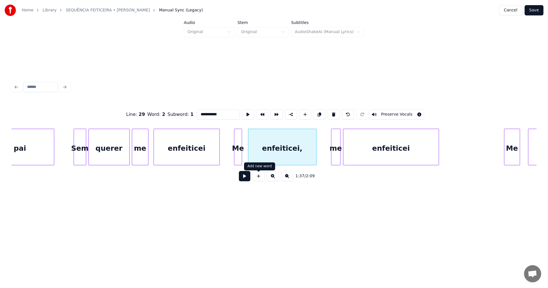
click at [244, 181] on button at bounding box center [244, 176] width 11 height 10
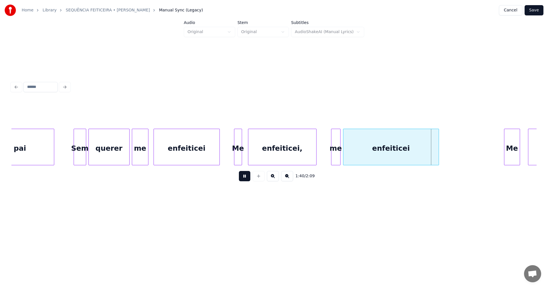
click at [244, 181] on button at bounding box center [244, 176] width 11 height 10
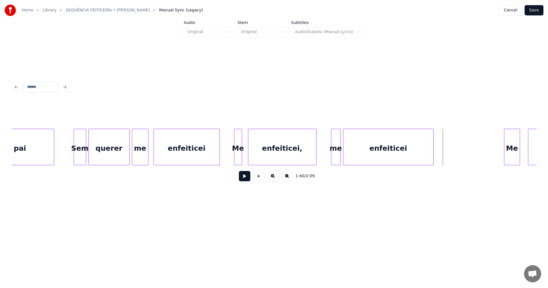
click at [432, 154] on div at bounding box center [432, 147] width 2 height 36
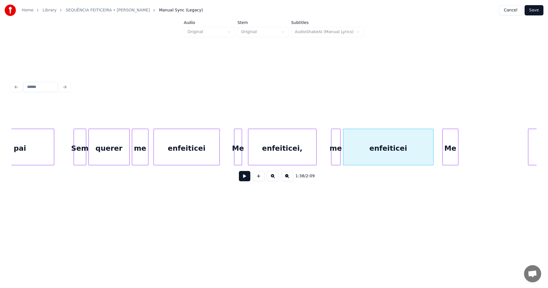
click at [448, 153] on div "Me" at bounding box center [449, 148] width 15 height 39
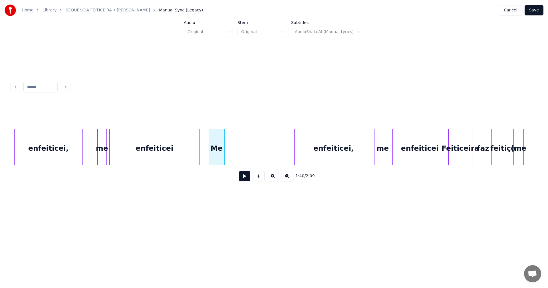
scroll to position [0, 5573]
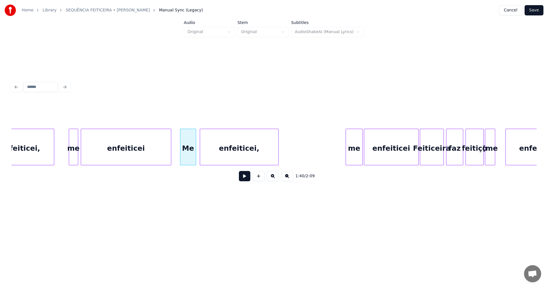
click at [243, 134] on div "enfeiticei," at bounding box center [239, 148] width 78 height 39
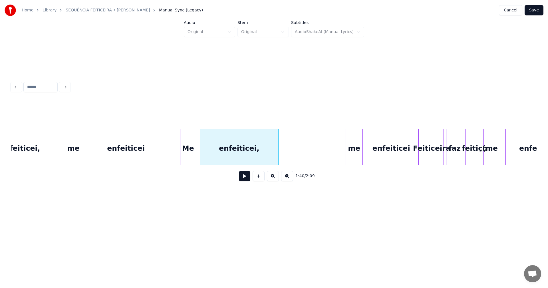
click at [158, 146] on div "enfeiticei" at bounding box center [126, 148] width 90 height 39
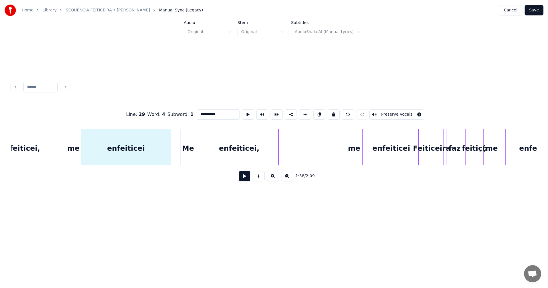
click at [244, 179] on button at bounding box center [244, 176] width 11 height 10
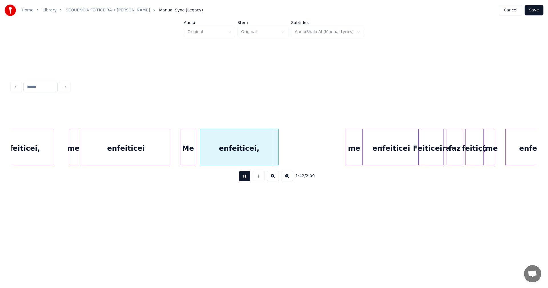
click at [244, 179] on button at bounding box center [244, 176] width 11 height 10
click at [271, 152] on div at bounding box center [271, 147] width 2 height 36
click at [285, 150] on div "me" at bounding box center [284, 148] width 17 height 39
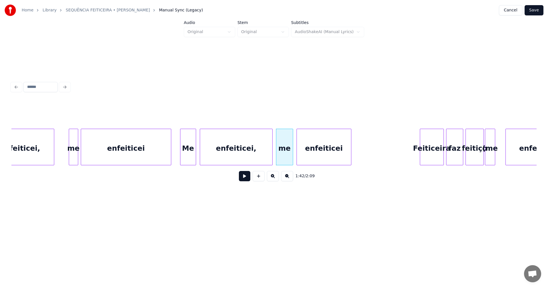
click at [308, 150] on div "enfeiticei" at bounding box center [324, 148] width 54 height 39
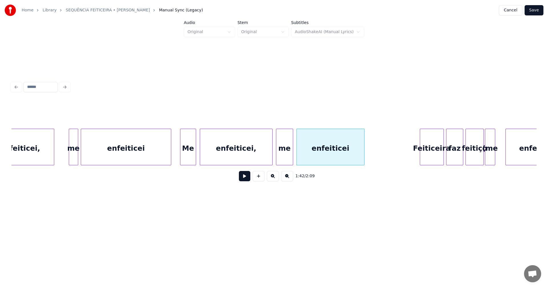
click at [363, 147] on div at bounding box center [363, 147] width 2 height 36
click at [236, 147] on div "enfeiticei," at bounding box center [236, 148] width 72 height 39
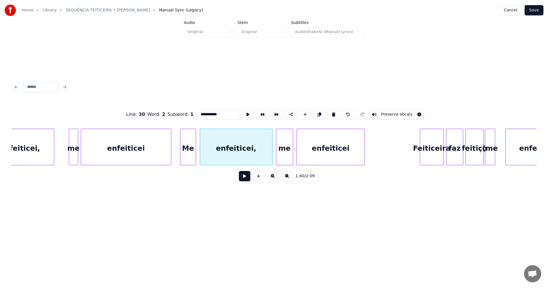
click at [241, 177] on button at bounding box center [244, 176] width 11 height 10
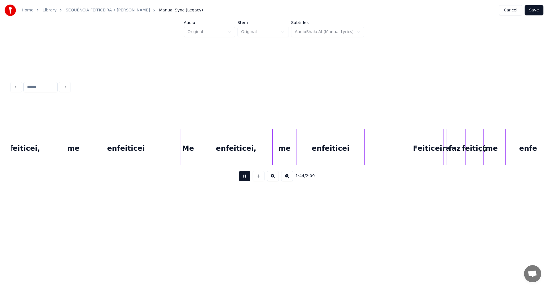
click at [243, 177] on button at bounding box center [244, 176] width 11 height 10
click at [393, 152] on div "Feiticeira" at bounding box center [391, 148] width 23 height 39
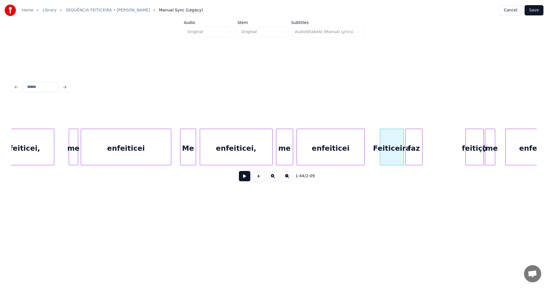
click at [413, 153] on div "faz" at bounding box center [413, 148] width 17 height 39
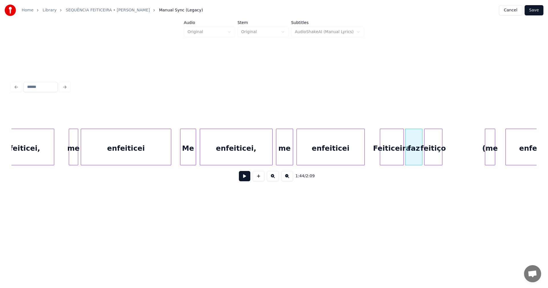
click at [438, 154] on div "feitiço" at bounding box center [433, 148] width 18 height 39
click at [340, 151] on div "enfeiticei" at bounding box center [331, 148] width 68 height 39
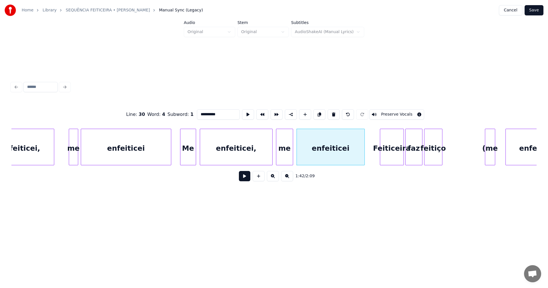
click at [244, 180] on button at bounding box center [244, 176] width 11 height 10
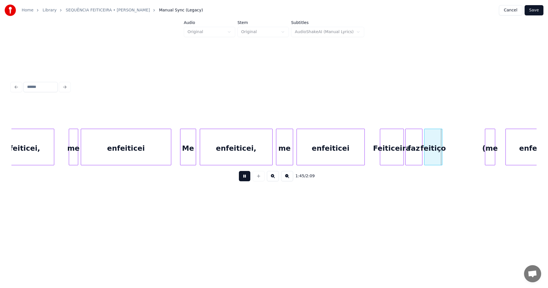
click at [244, 180] on button at bounding box center [244, 176] width 11 height 10
click at [453, 156] on div "feitiço" at bounding box center [447, 148] width 18 height 39
click at [429, 155] on div "faz" at bounding box center [428, 148] width 17 height 39
click at [393, 154] on div "Feiticeira" at bounding box center [387, 148] width 23 height 39
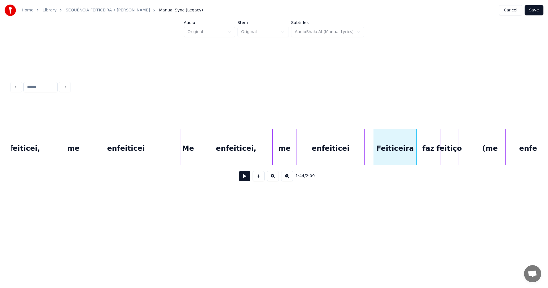
click at [415, 154] on div at bounding box center [415, 147] width 2 height 36
click at [351, 150] on div "enfeiticei" at bounding box center [331, 148] width 68 height 39
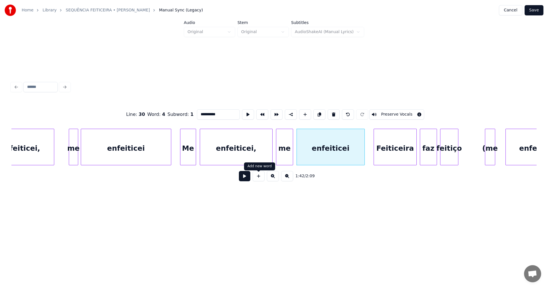
click at [243, 178] on button at bounding box center [244, 176] width 11 height 10
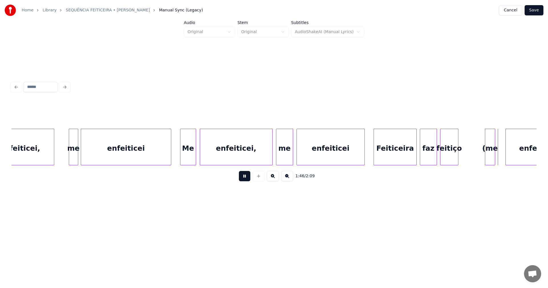
click at [244, 178] on button at bounding box center [244, 176] width 11 height 10
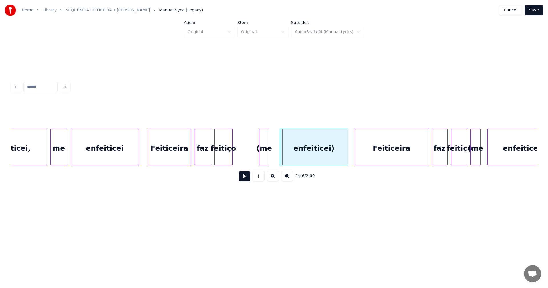
scroll to position [0, 5803]
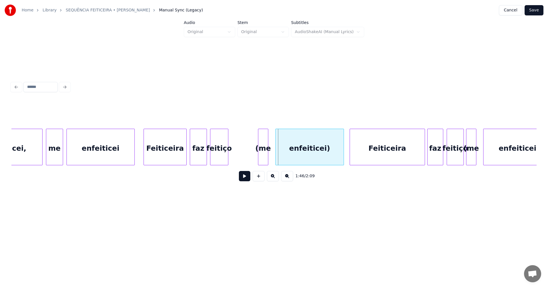
click at [265, 149] on div "(me" at bounding box center [263, 148] width 10 height 39
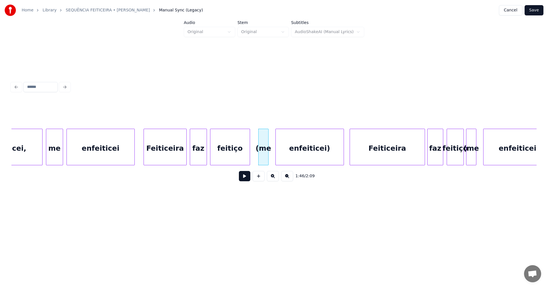
click at [250, 152] on div at bounding box center [249, 147] width 2 height 36
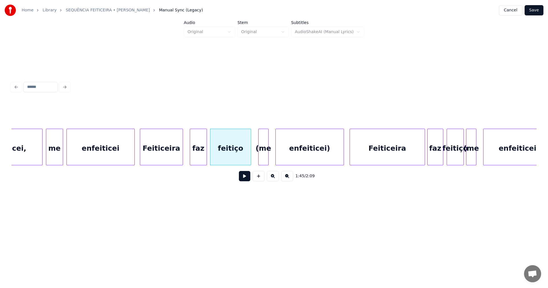
click at [169, 153] on div "Feiticeira" at bounding box center [161, 148] width 43 height 39
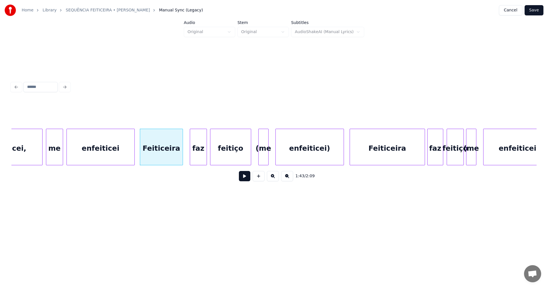
click at [126, 154] on div "enfeiticei" at bounding box center [101, 148] width 68 height 39
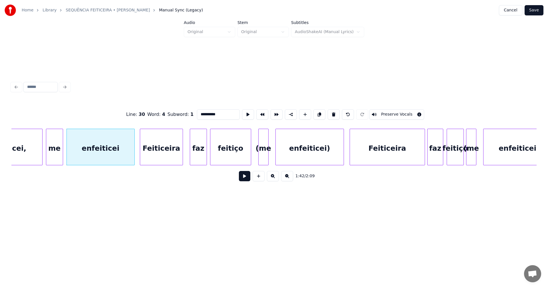
click at [243, 177] on button at bounding box center [244, 176] width 11 height 10
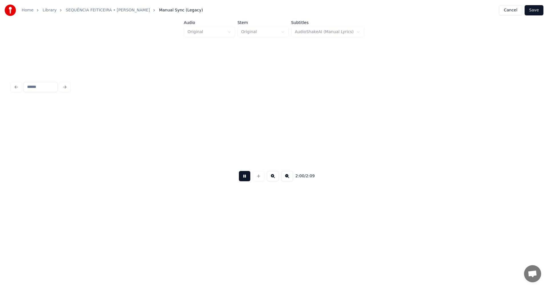
scroll to position [0, 6853]
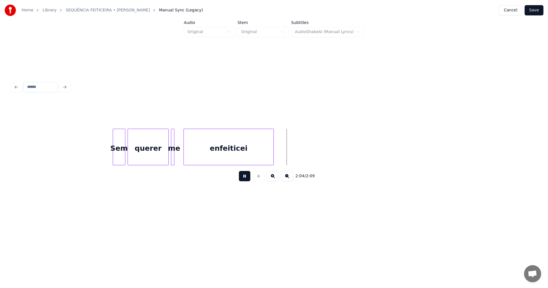
click at [243, 177] on button at bounding box center [244, 176] width 11 height 10
click at [535, 15] on div "Home Library SEQUÊNCIA FEITICEIRA • [PERSON_NAME] Manual Sync (Legacy) Cancel S…" at bounding box center [274, 10] width 548 height 21
click at [536, 13] on button "Save" at bounding box center [533, 10] width 19 height 10
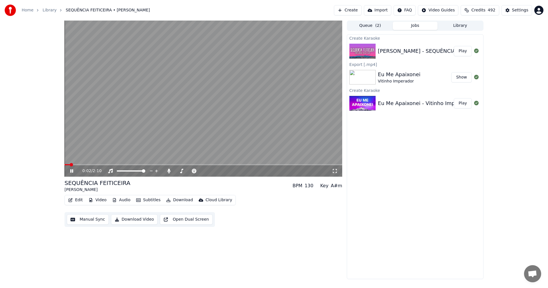
click at [168, 172] on icon at bounding box center [168, 171] width 3 height 5
